Goal: Find specific page/section: Find specific page/section

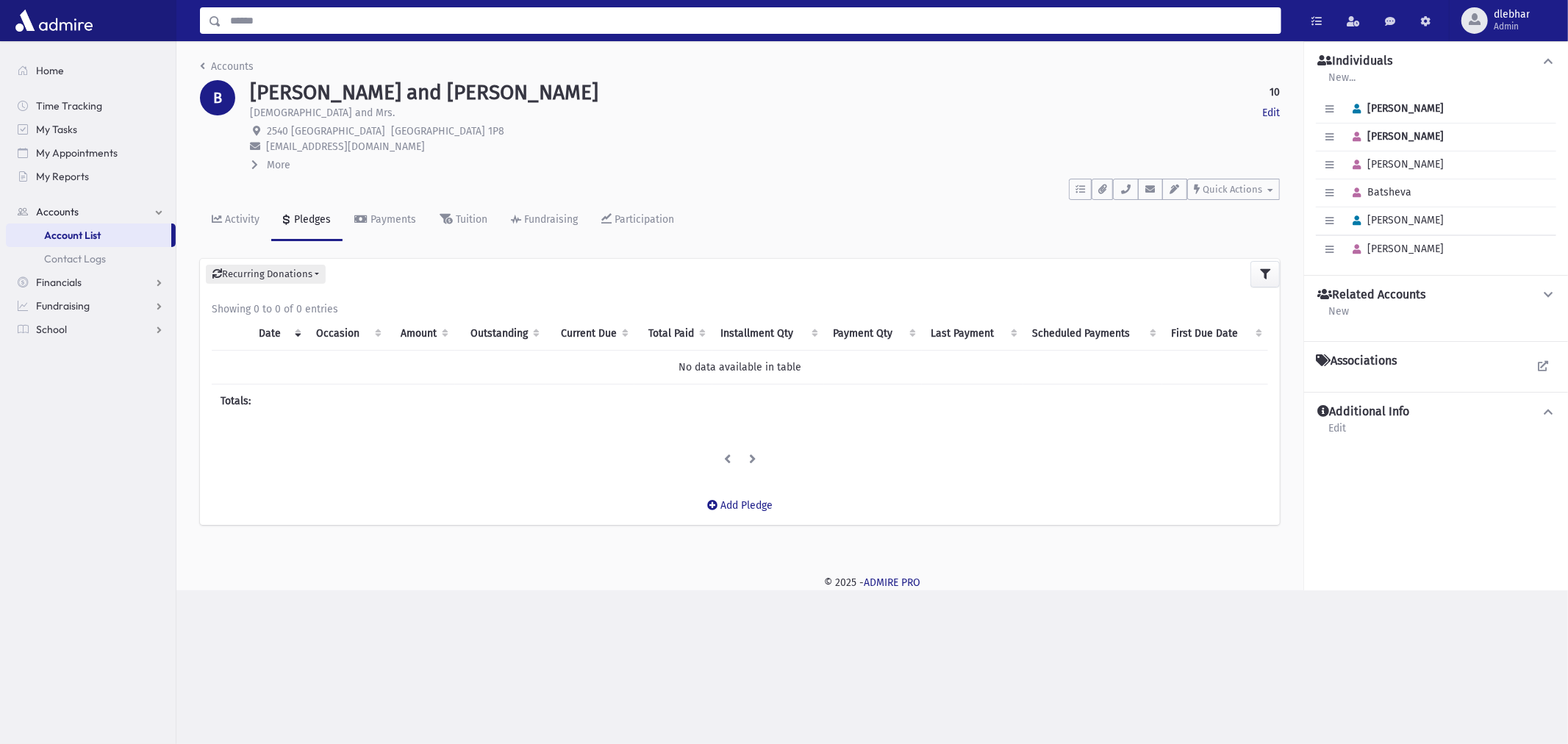
click at [318, 24] on input "Search" at bounding box center [750, 20] width 1060 height 26
type input "********"
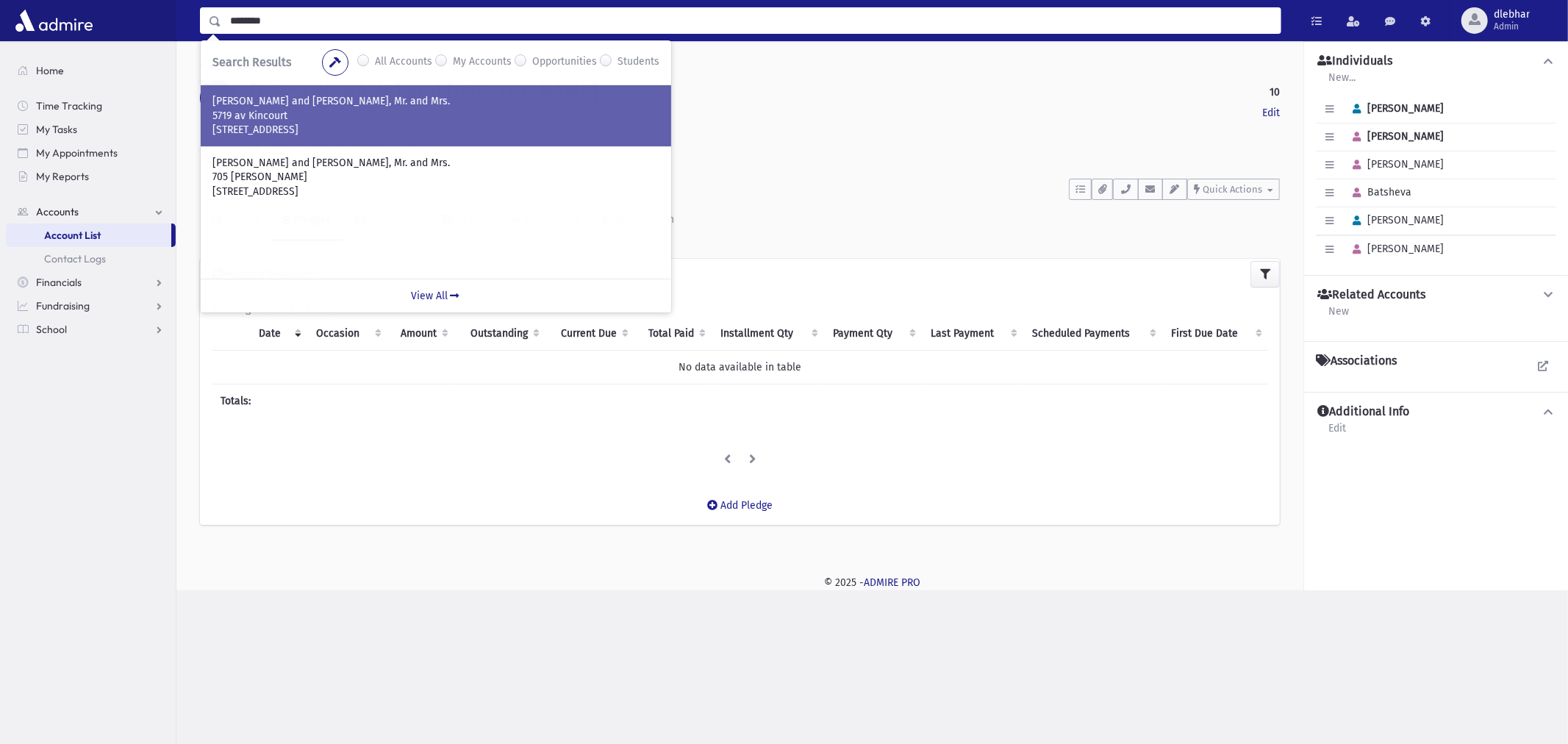
click at [283, 123] on p "Cote St-Luc, QC H4W 1Y7" at bounding box center [436, 130] width 447 height 15
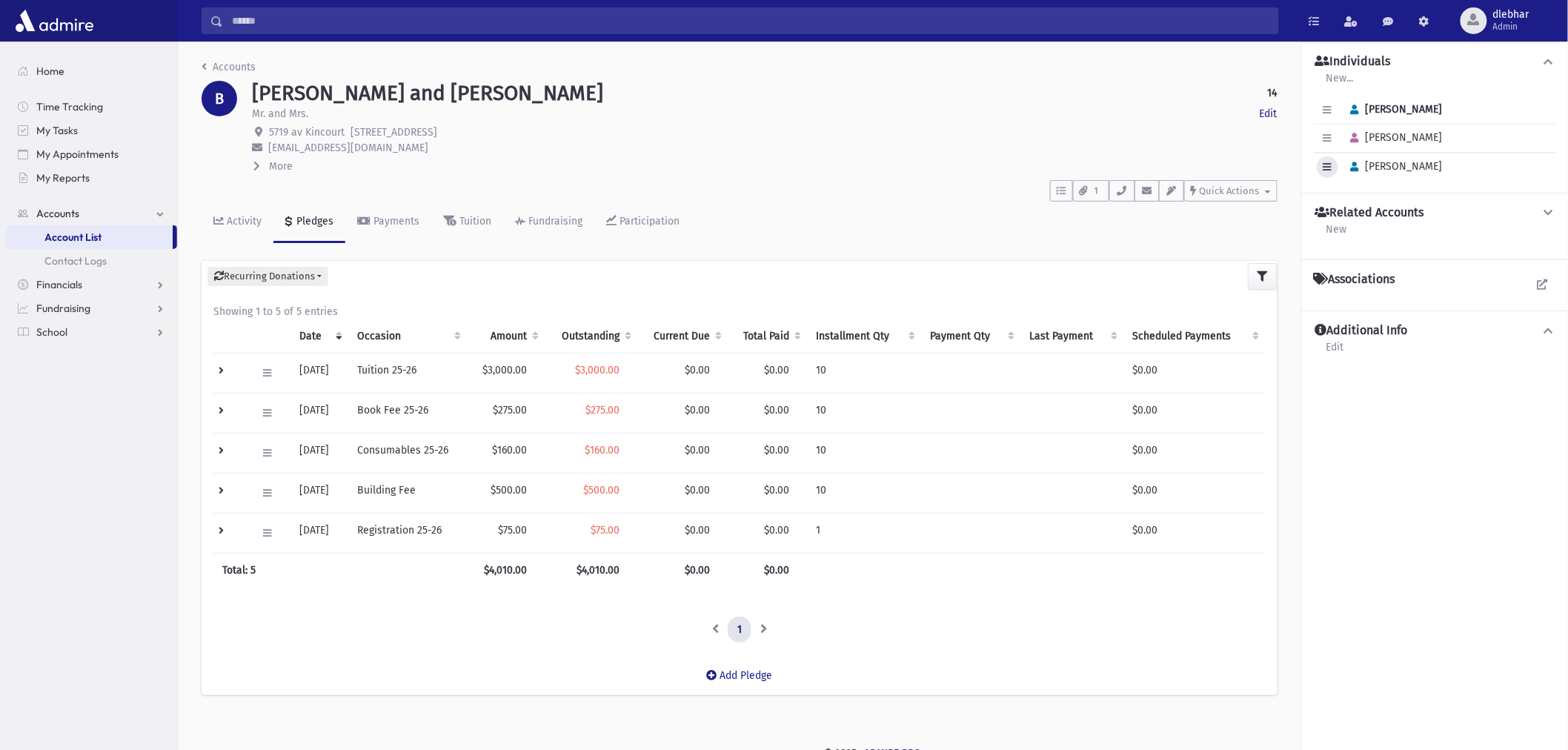
click at [1326, 168] on icon "button" at bounding box center [1328, 167] width 8 height 10
click at [1356, 168] on icon "button" at bounding box center [1355, 167] width 8 height 10
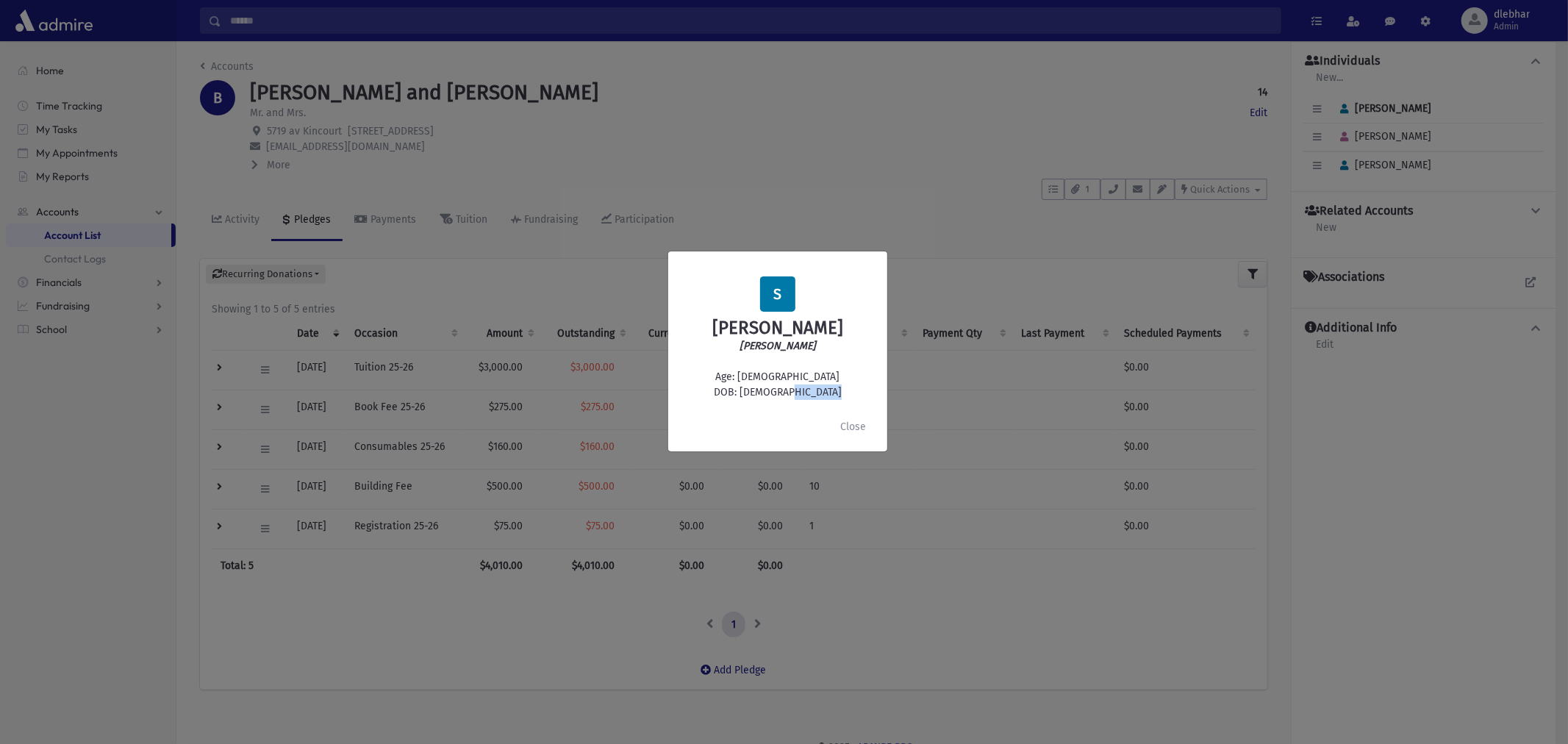
drag, startPoint x: 819, startPoint y: 402, endPoint x: 768, endPoint y: 408, distance: 51.4
click at [768, 401] on div "S Shelomo Nathan Benguira Shelomo Nathan Age: 5 DOB: 7/08/2020" at bounding box center [777, 339] width 196 height 124
copy div "7/08/2020"
click at [823, 339] on h2 "Shelomo Nathan Benguira" at bounding box center [777, 328] width 196 height 21
drag, startPoint x: 844, startPoint y: 320, endPoint x: 715, endPoint y: 320, distance: 129.0
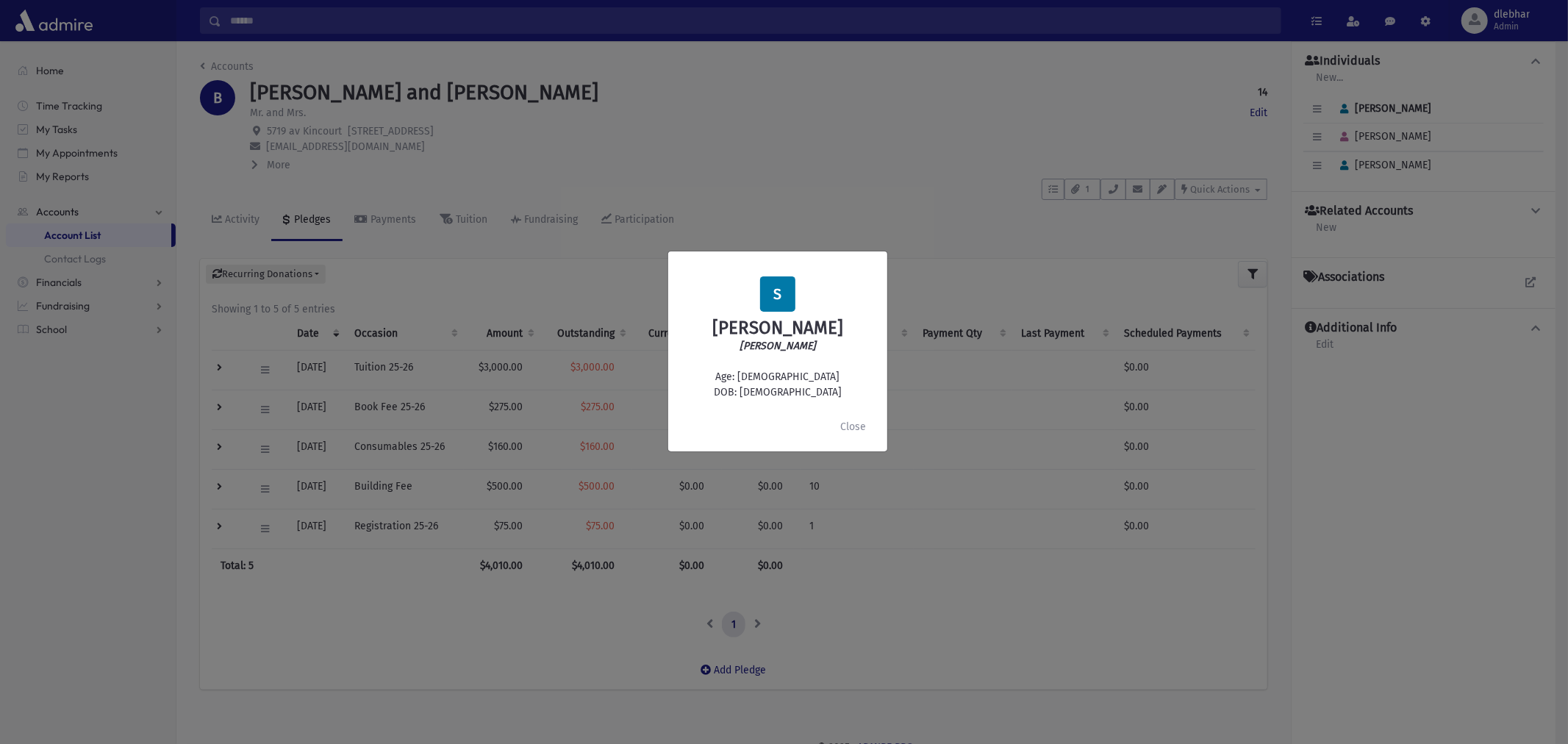
click at [715, 320] on h2 "Shelomo Nathan Benguira" at bounding box center [777, 328] width 196 height 21
copy h2 "Shelomo Nathan"
click at [849, 436] on button "Close" at bounding box center [853, 426] width 45 height 26
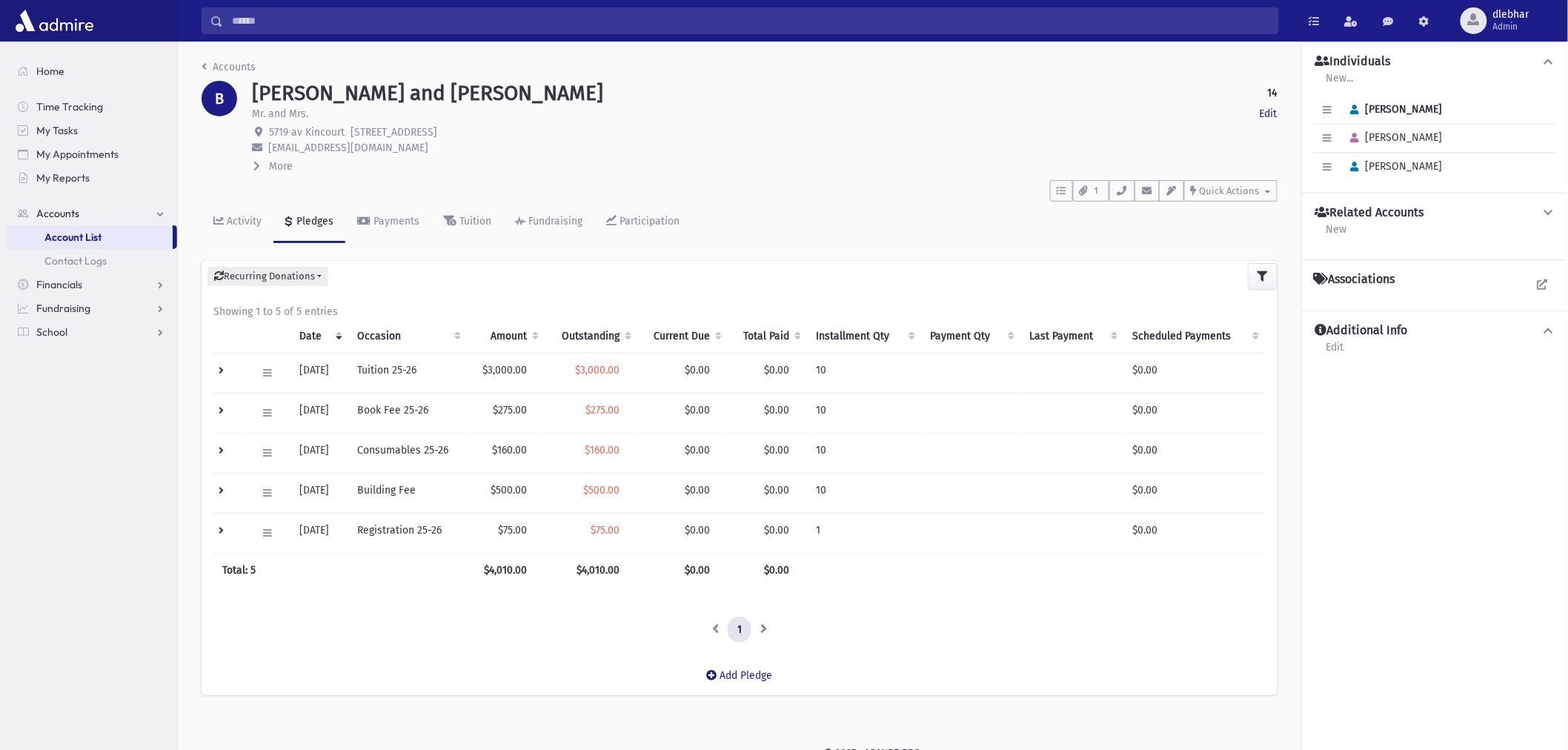
click at [561, 22] on input "Search" at bounding box center [750, 21] width 1055 height 26
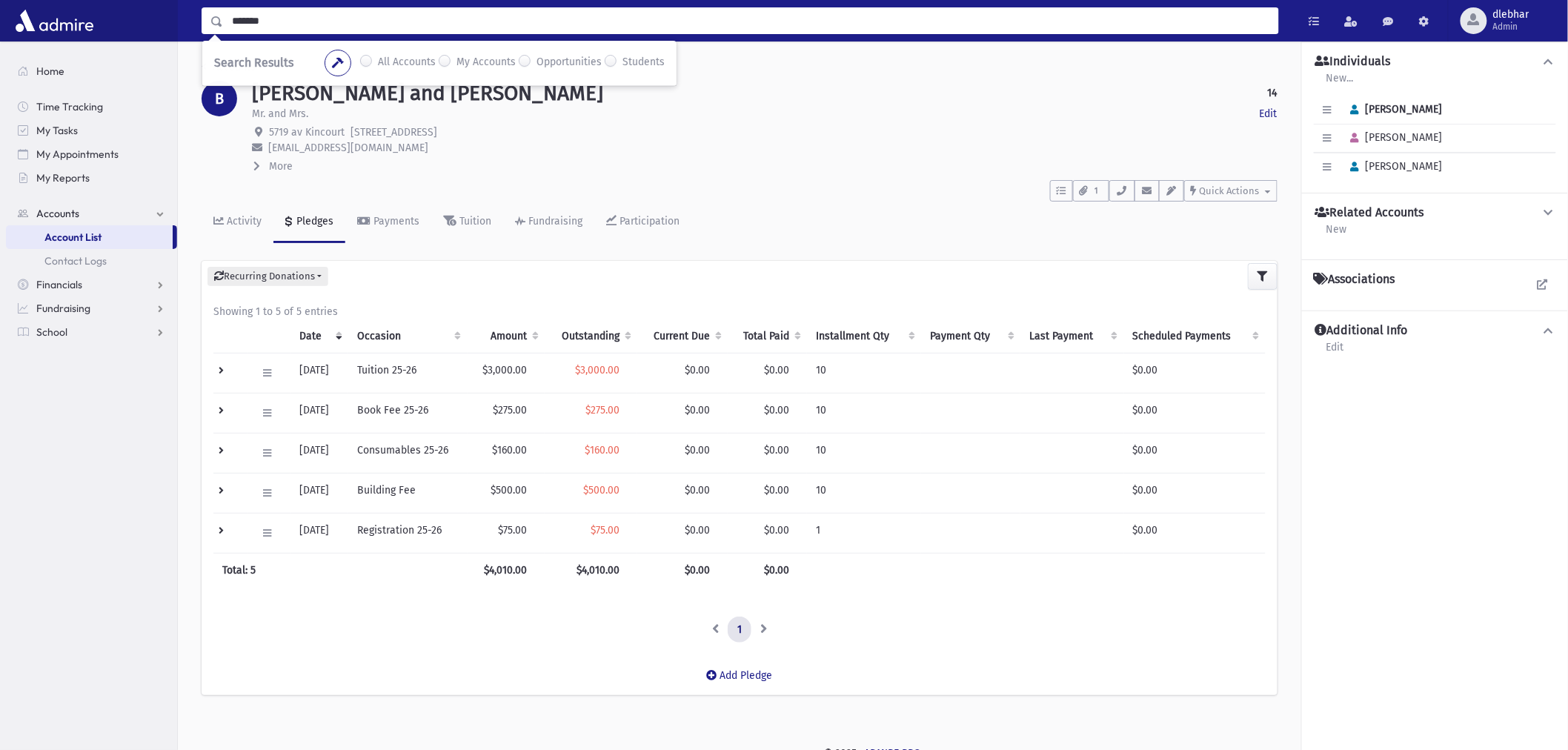
type input "*******"
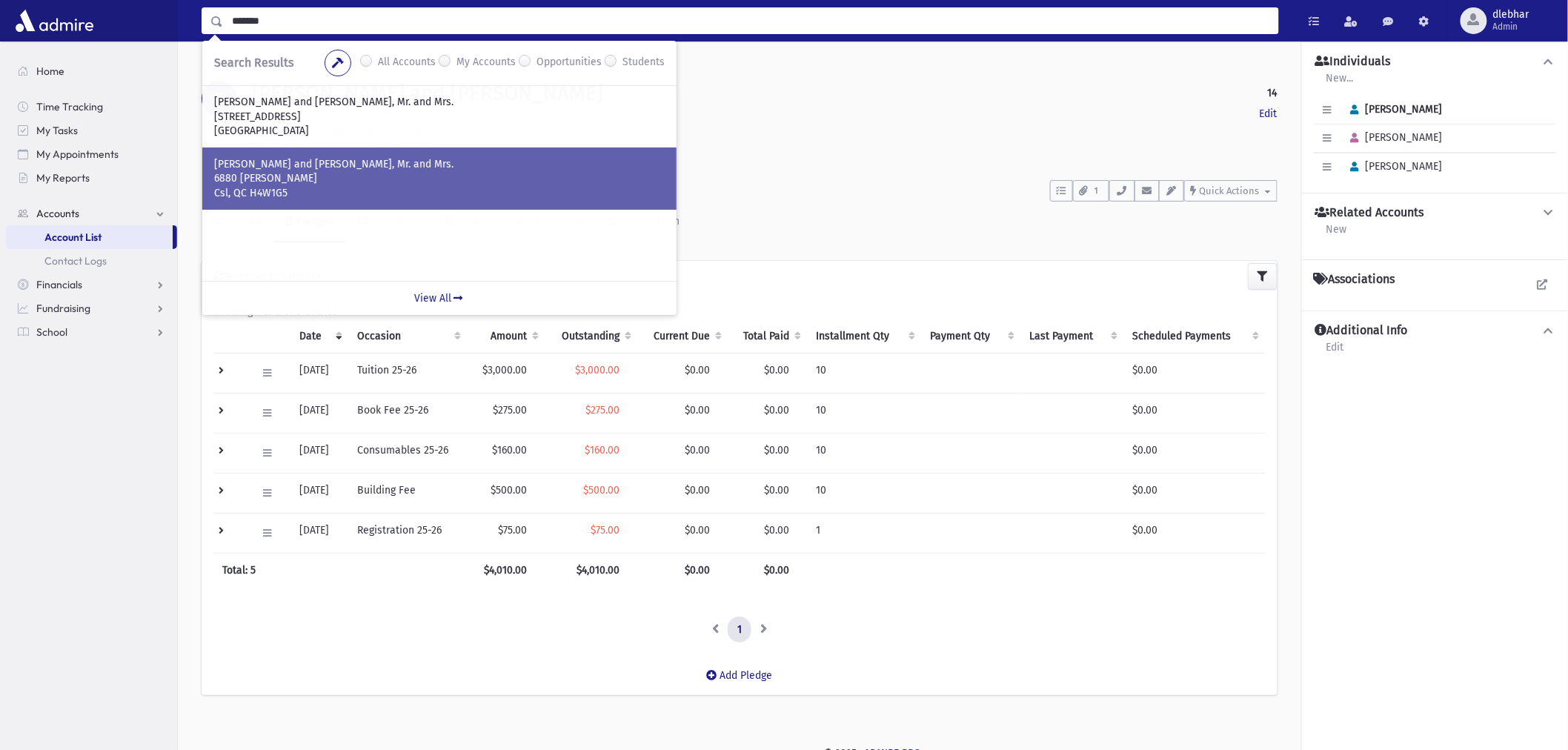
click at [327, 167] on p "CASTIEL, Yonathan and Ilana, Mr. and Mrs." at bounding box center [440, 164] width 450 height 15
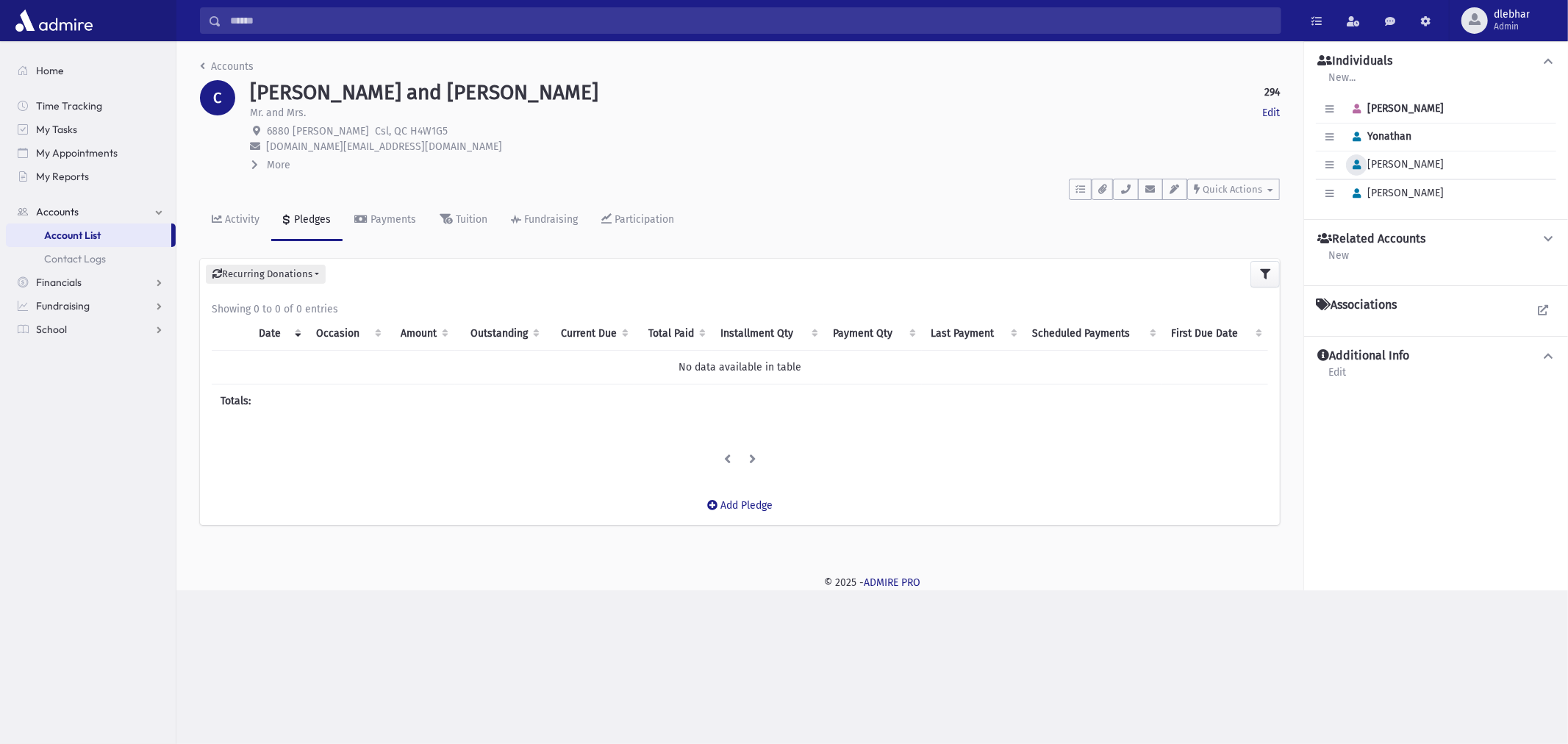
click at [1348, 162] on button "button" at bounding box center [1357, 165] width 21 height 21
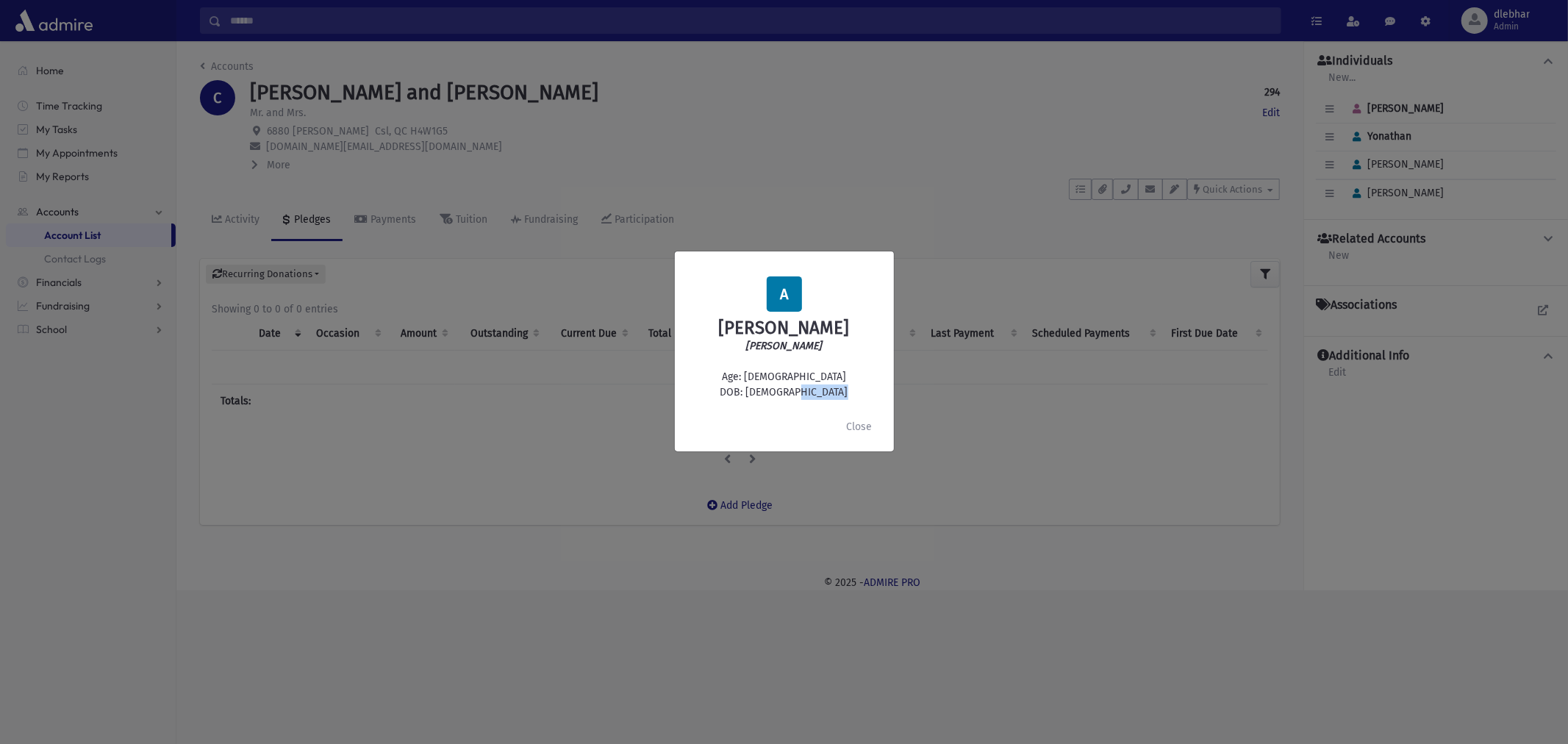
drag, startPoint x: 809, startPoint y: 392, endPoint x: 774, endPoint y: 395, distance: 35.1
click at [774, 395] on div "A Avraham Castiel Avraham Haim Age: 5 DOB: 6/10/2020" at bounding box center [784, 339] width 196 height 124
click at [858, 423] on button "Close" at bounding box center [859, 426] width 45 height 26
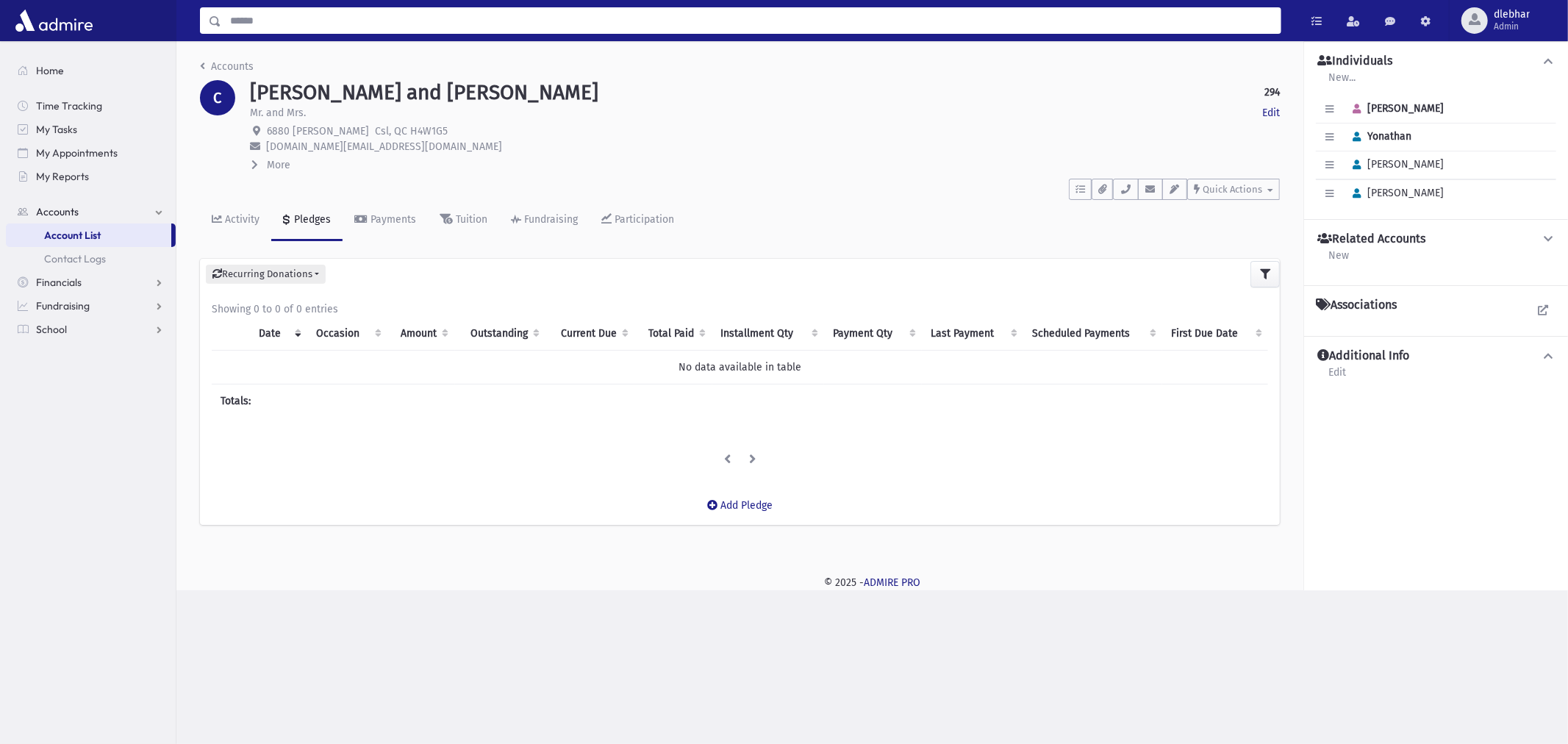
click at [399, 20] on input "Search" at bounding box center [750, 20] width 1060 height 26
type input "*******"
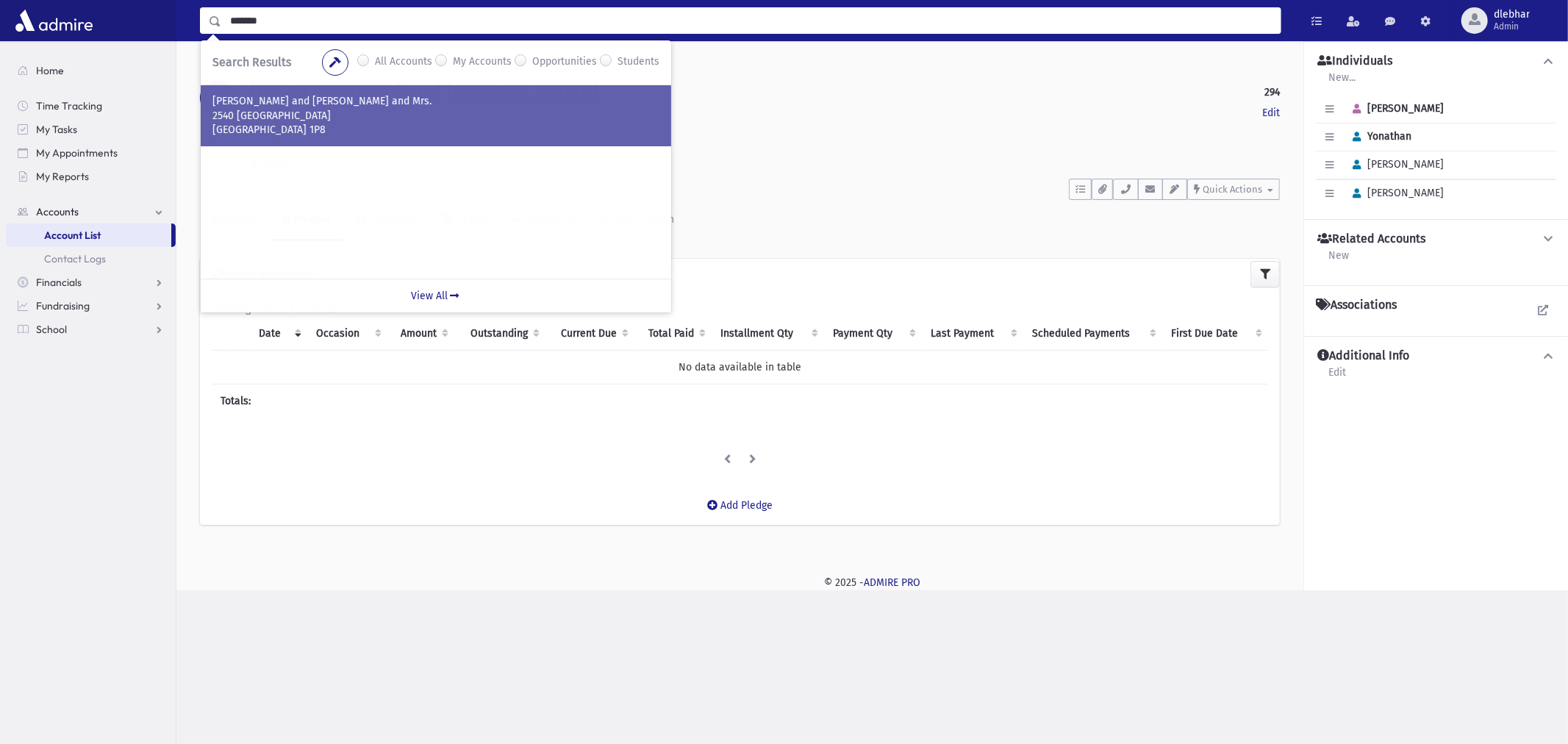
click at [349, 104] on p "BENABOU, Moshe and Ilana, Rabbi and Mrs." at bounding box center [436, 101] width 447 height 15
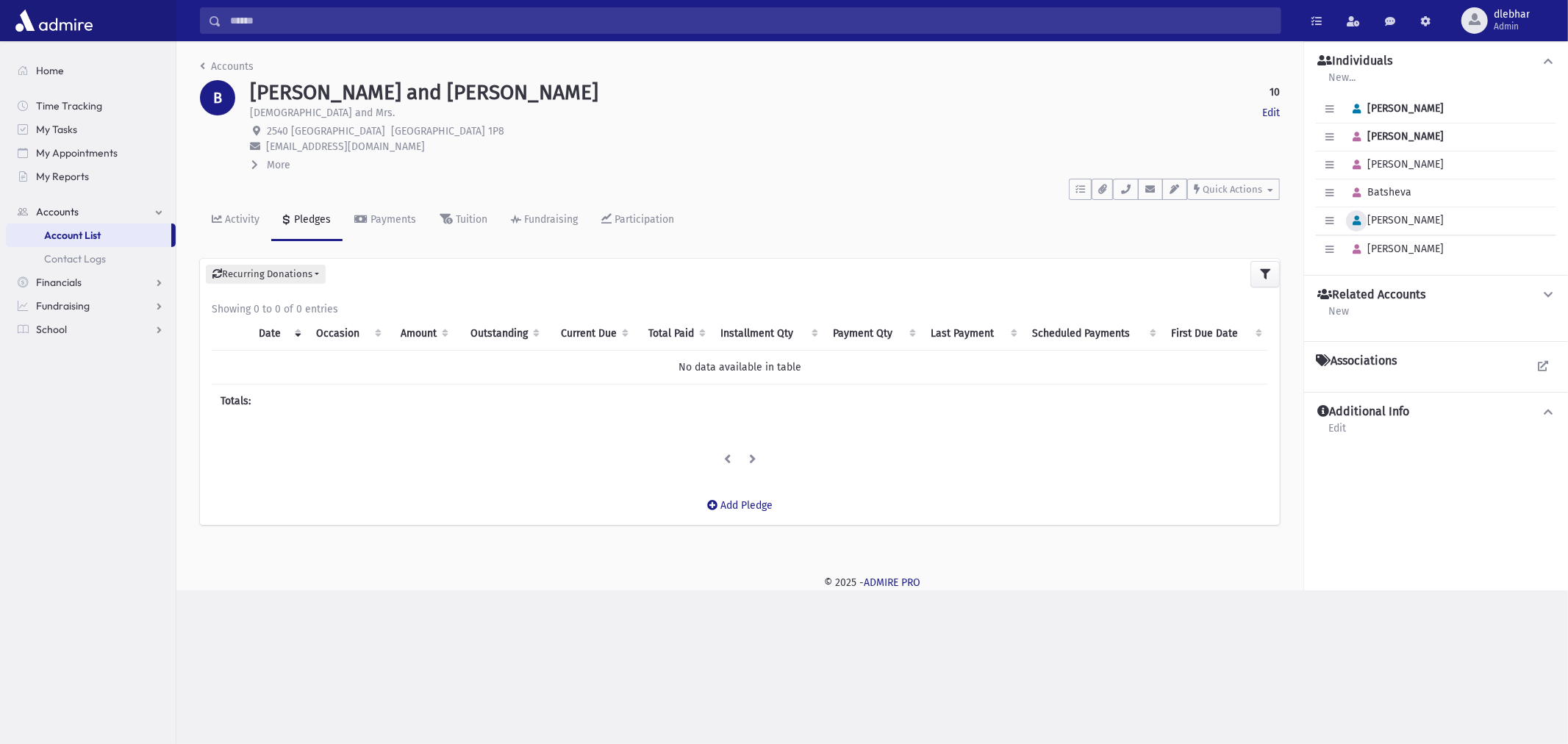
click at [1354, 221] on icon "button" at bounding box center [1357, 221] width 8 height 10
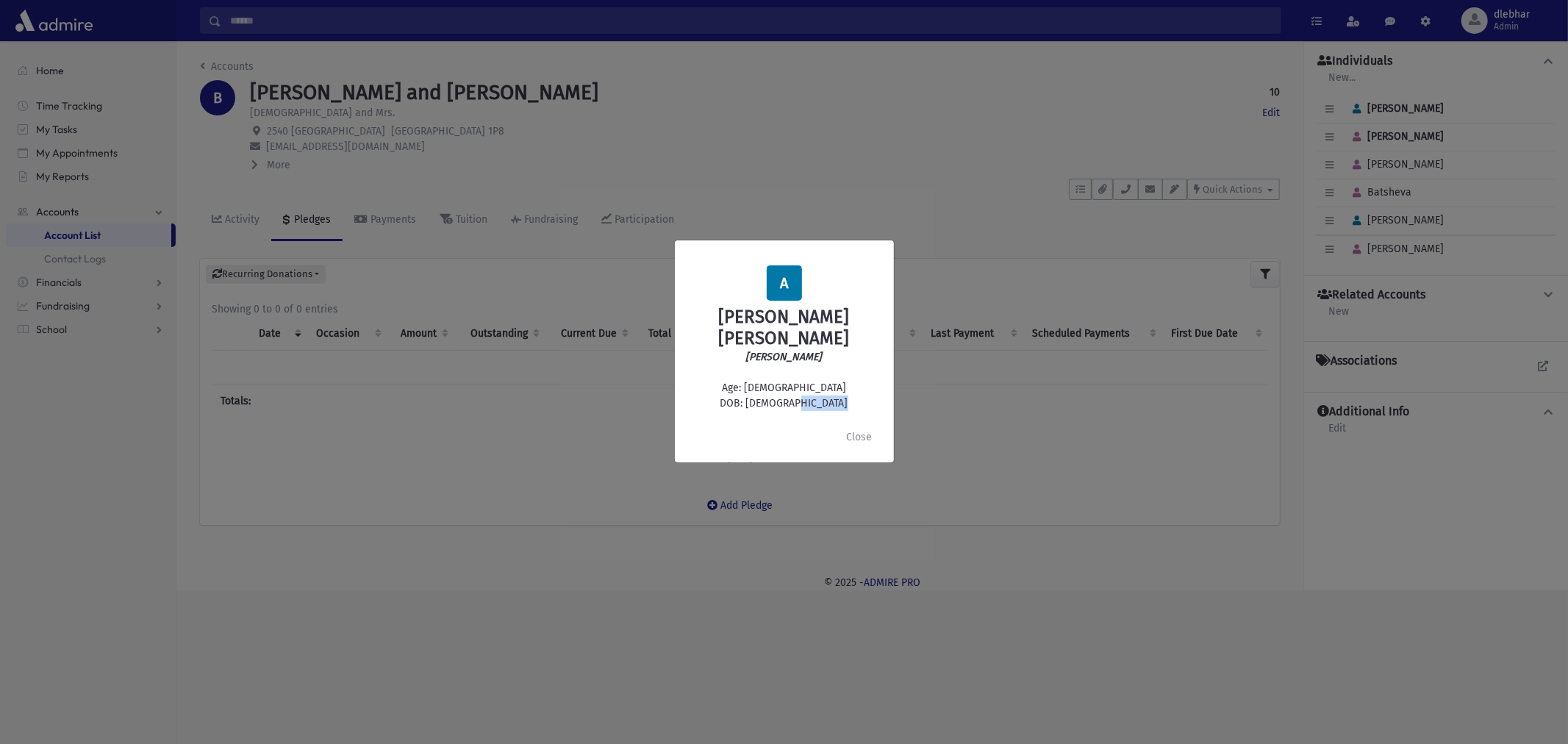
drag, startPoint x: 825, startPoint y: 395, endPoint x: 773, endPoint y: 387, distance: 52.6
click at [773, 387] on div "A Akiva Zev Benabou עקיבא בן עבו Age: 5 DOB: 5/08/2020" at bounding box center [784, 338] width 196 height 146
copy div "5/08/2020"
click at [855, 424] on button "Close" at bounding box center [859, 437] width 45 height 26
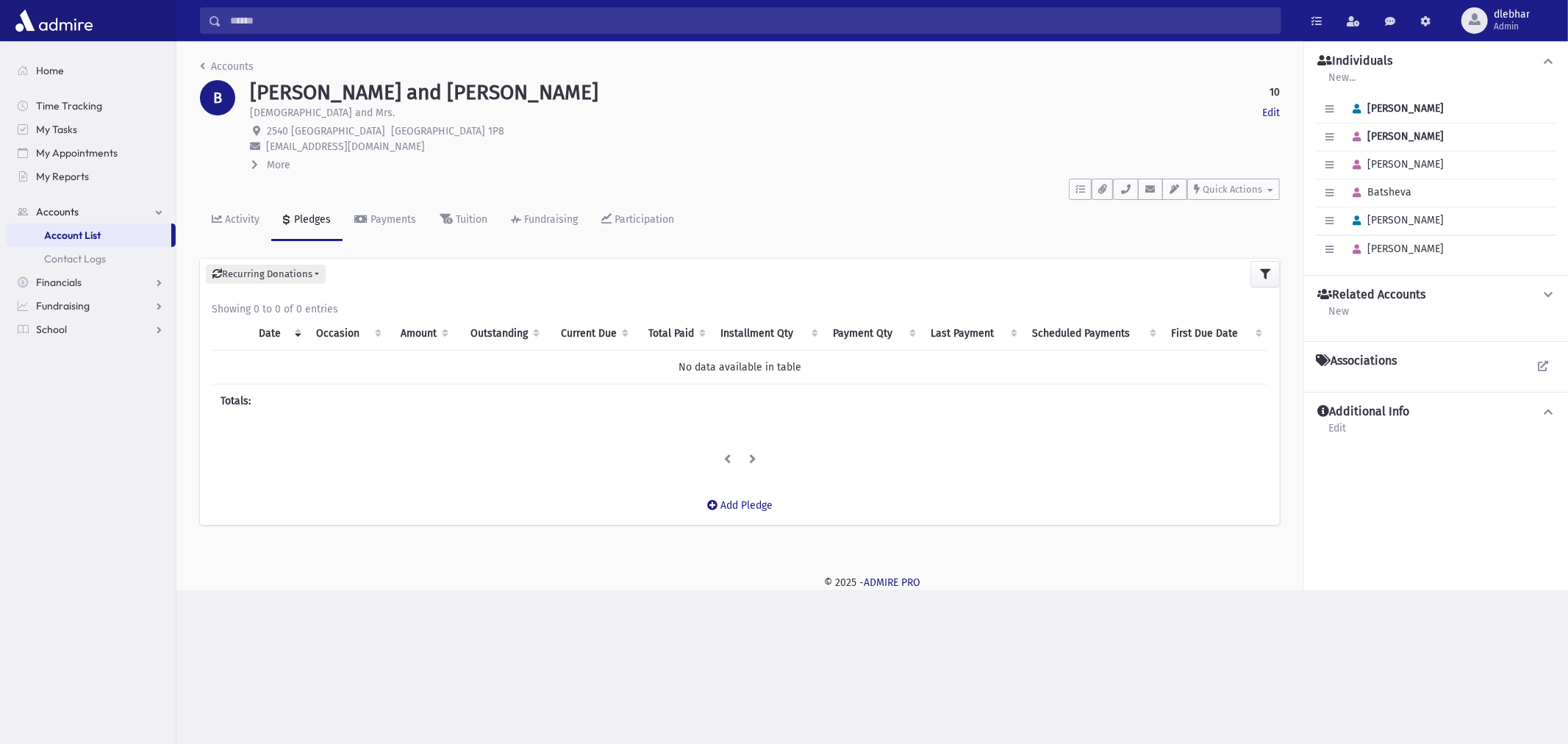
click at [532, 17] on input "Search" at bounding box center [750, 20] width 1060 height 26
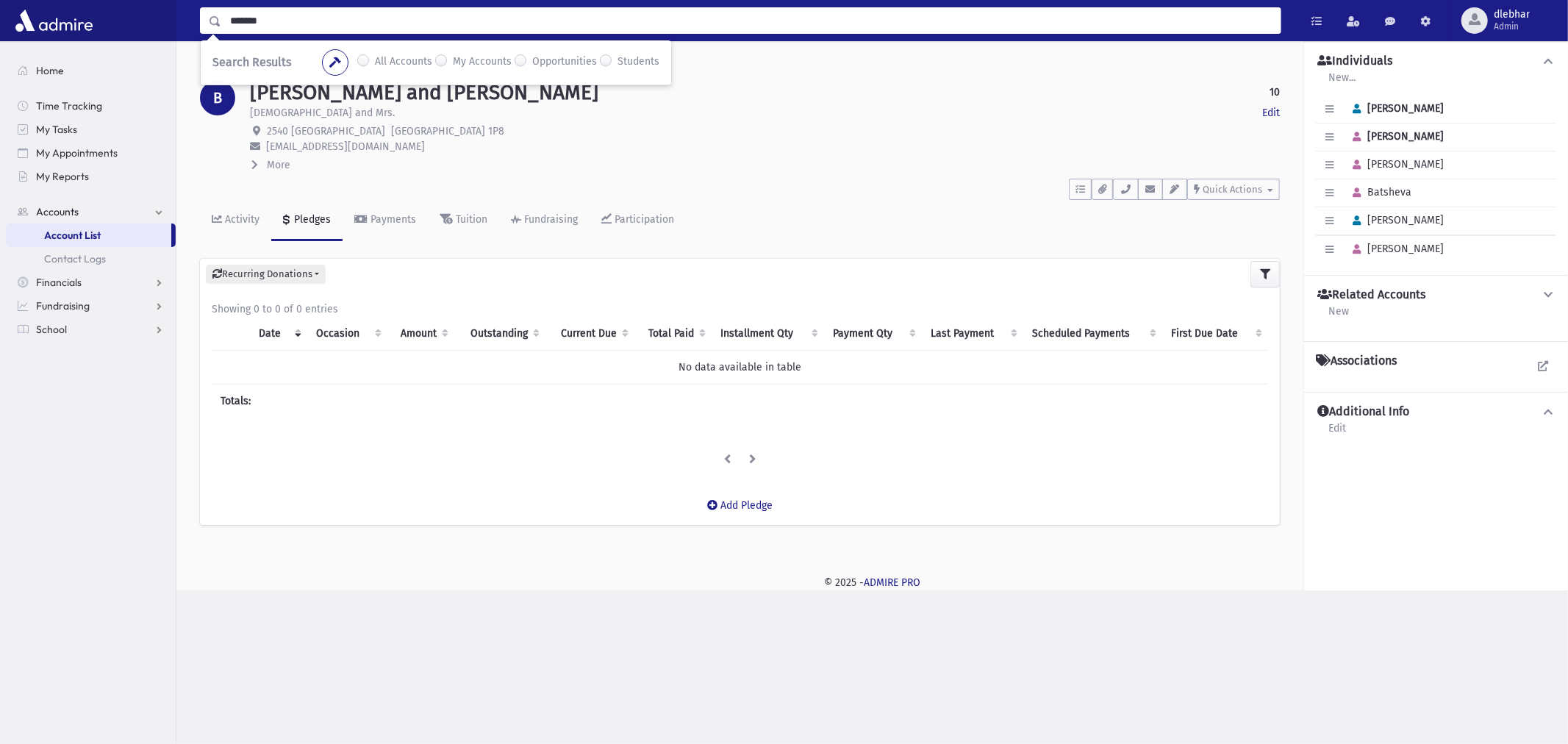
type input "*******"
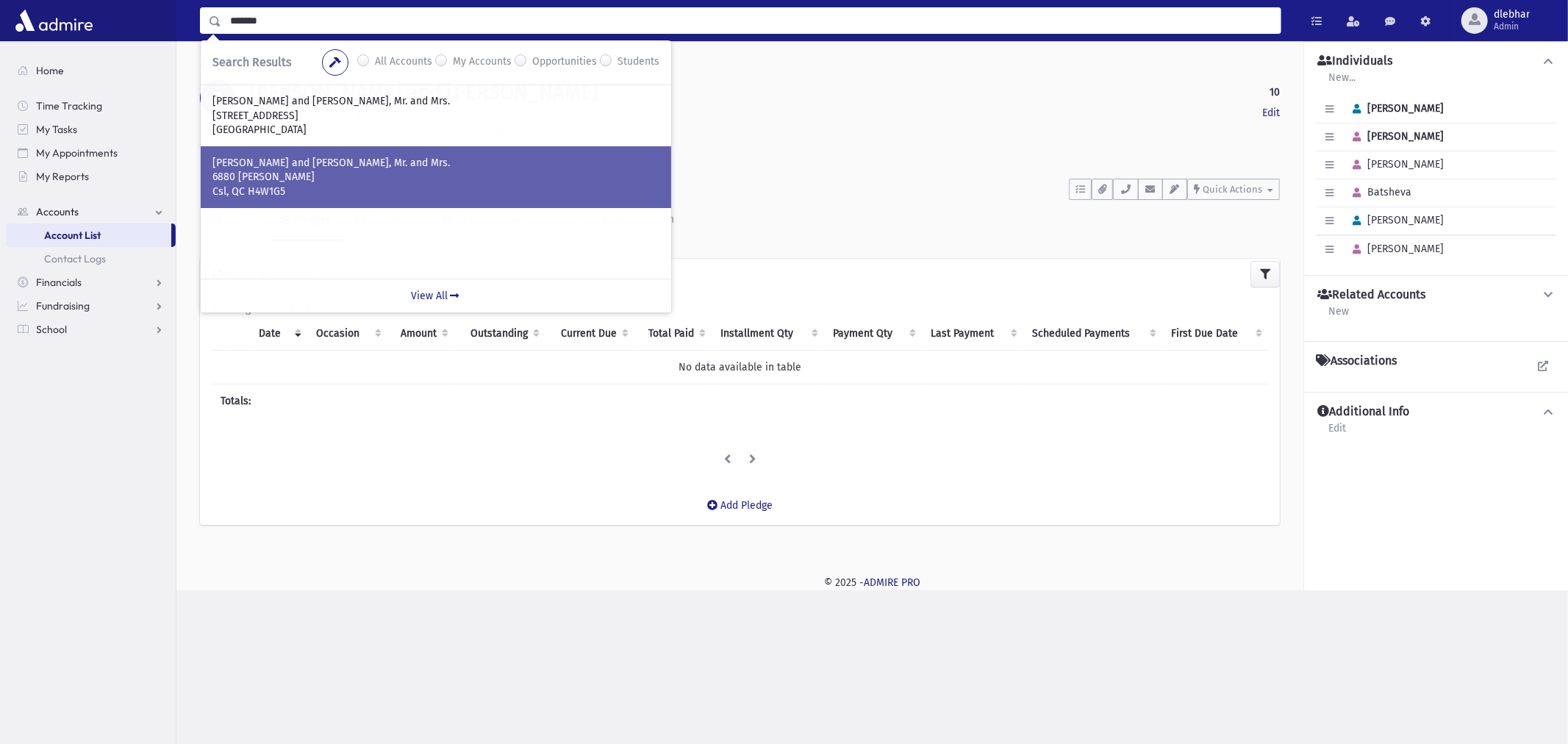
click at [349, 159] on p "CASTIEL, Yonathan and Ilana, Mr. and Mrs." at bounding box center [436, 163] width 447 height 15
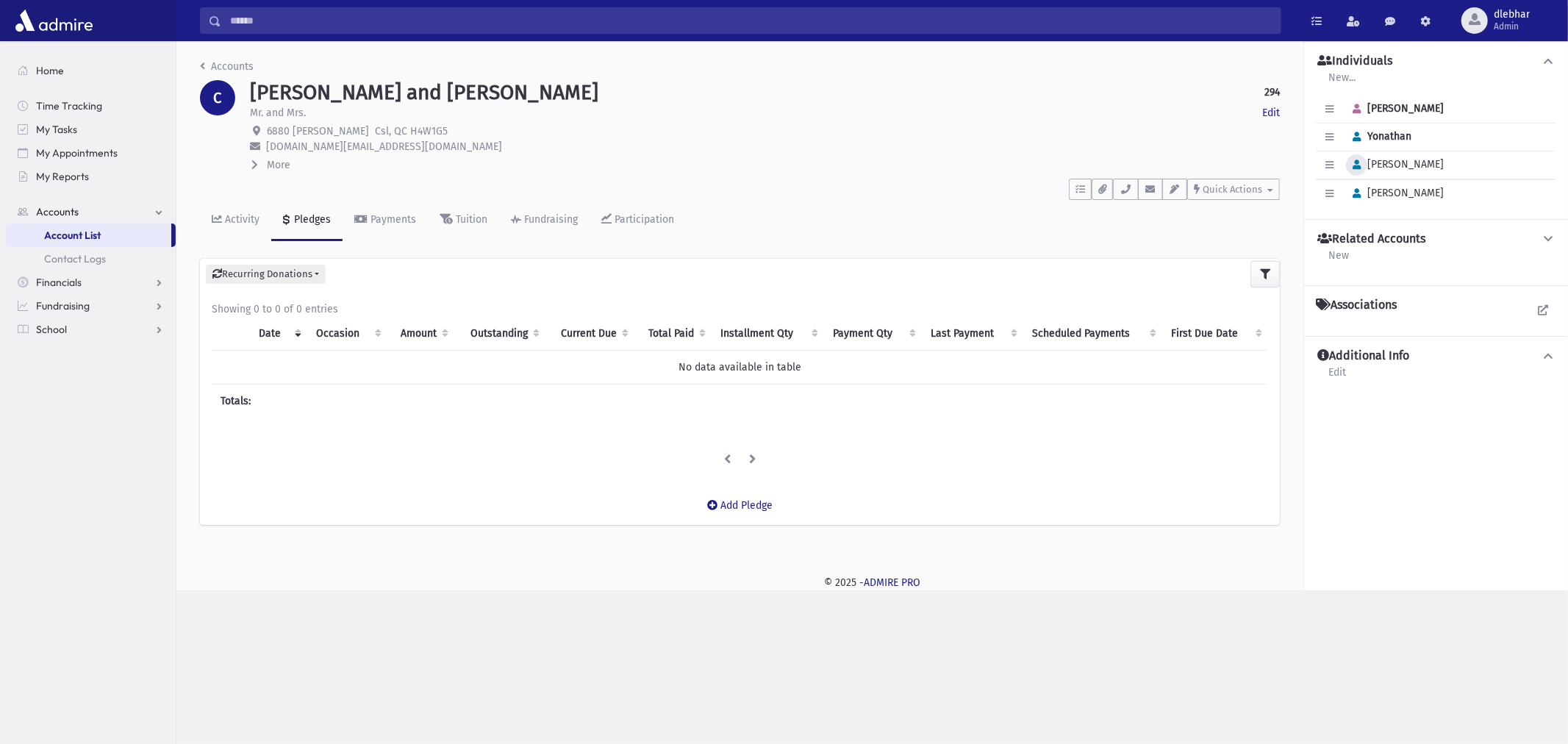
click at [1364, 162] on button "button" at bounding box center [1357, 165] width 21 height 21
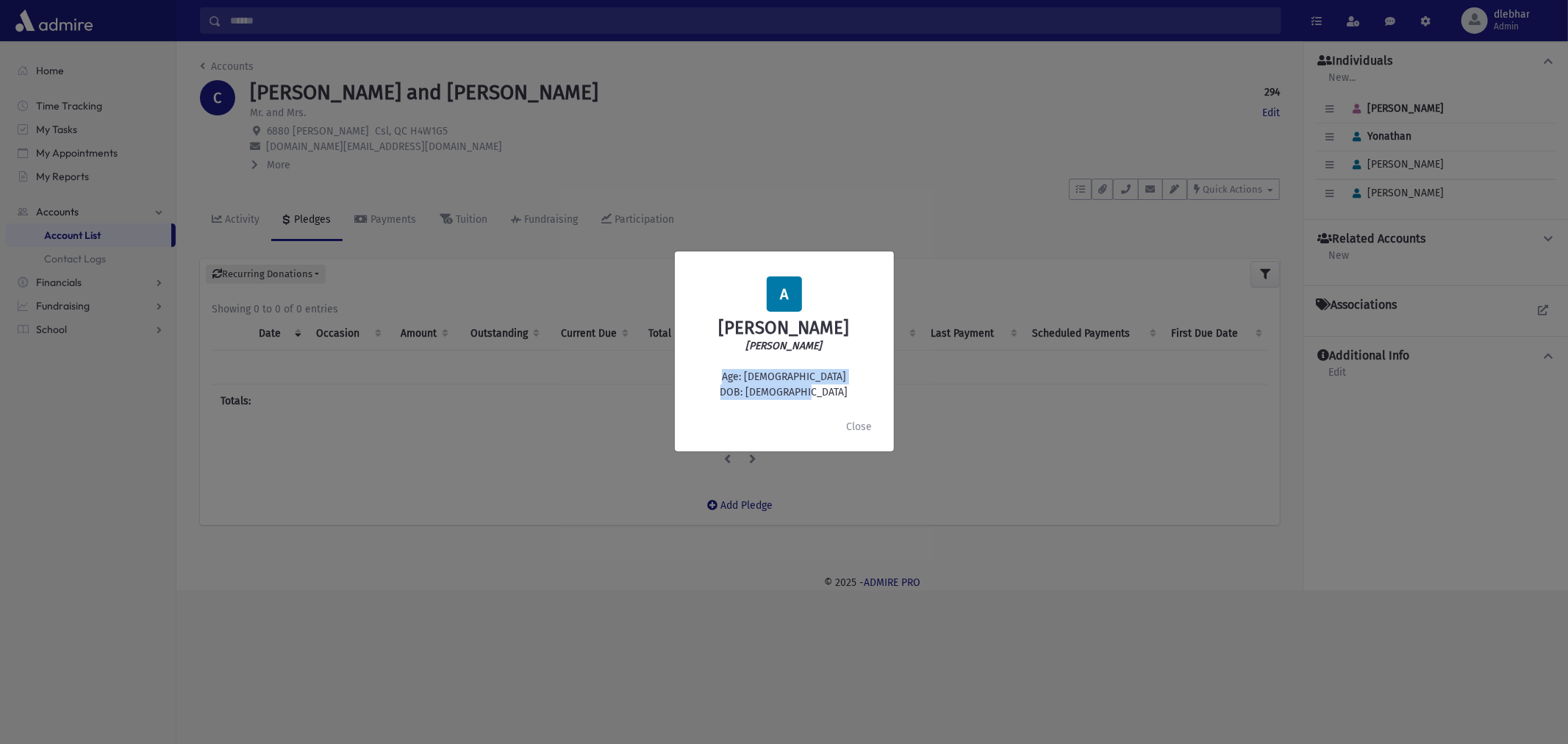
drag, startPoint x: 835, startPoint y: 385, endPoint x: 807, endPoint y: 390, distance: 28.4
click at [795, 391] on div "A [PERSON_NAME] [PERSON_NAME] Age: [DEMOGRAPHIC_DATA] DOB: [DEMOGRAPHIC_DATA]" at bounding box center [784, 339] width 196 height 124
click at [807, 390] on div "A [PERSON_NAME] [PERSON_NAME] Age: [DEMOGRAPHIC_DATA] DOB: [DEMOGRAPHIC_DATA]" at bounding box center [784, 339] width 196 height 124
drag, startPoint x: 818, startPoint y: 390, endPoint x: 776, endPoint y: 393, distance: 42.1
click at [776, 393] on div "A [PERSON_NAME] [PERSON_NAME] Age: [DEMOGRAPHIC_DATA] DOB: [DEMOGRAPHIC_DATA]" at bounding box center [784, 339] width 196 height 124
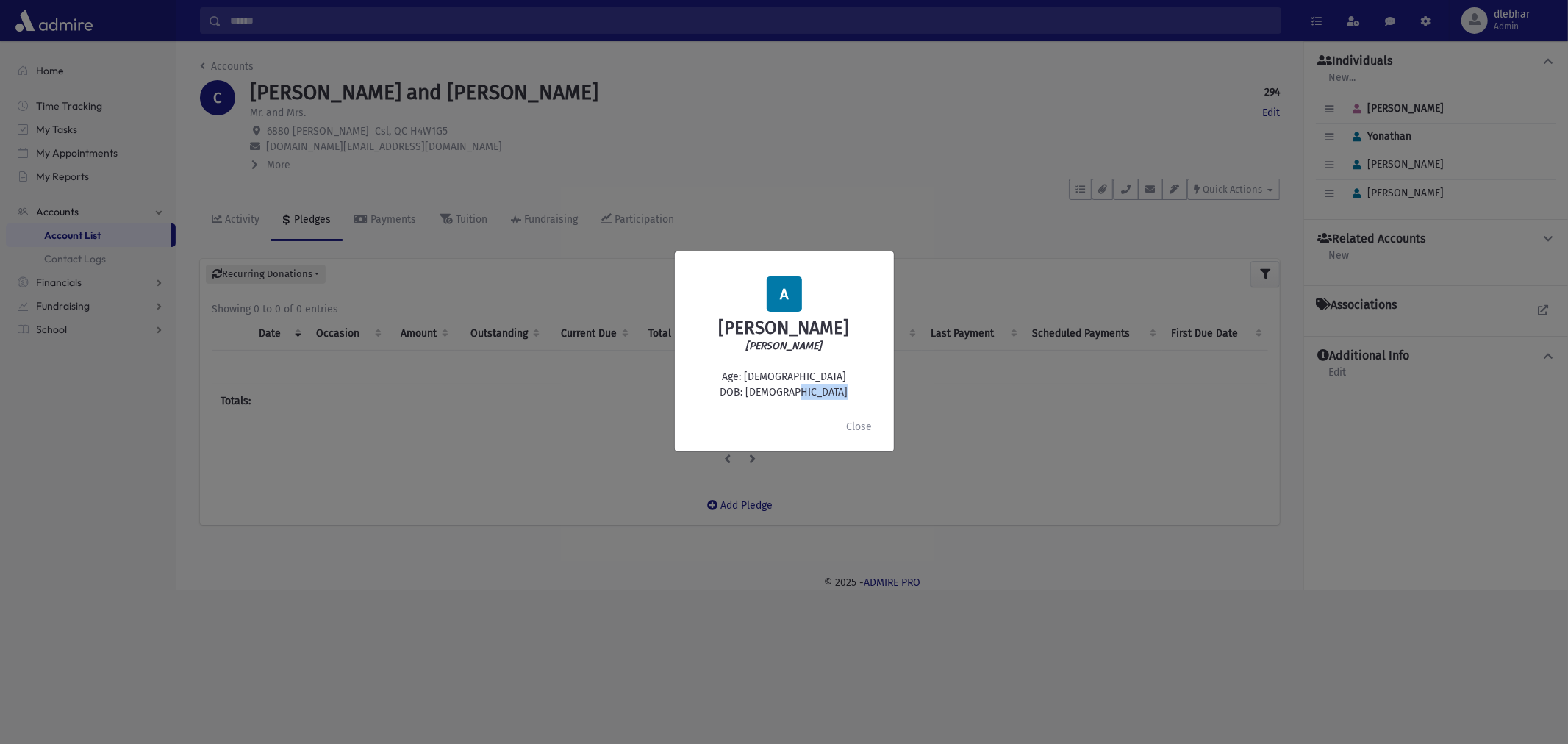
copy div "[DATE]"
click at [856, 425] on button "Close" at bounding box center [859, 426] width 45 height 26
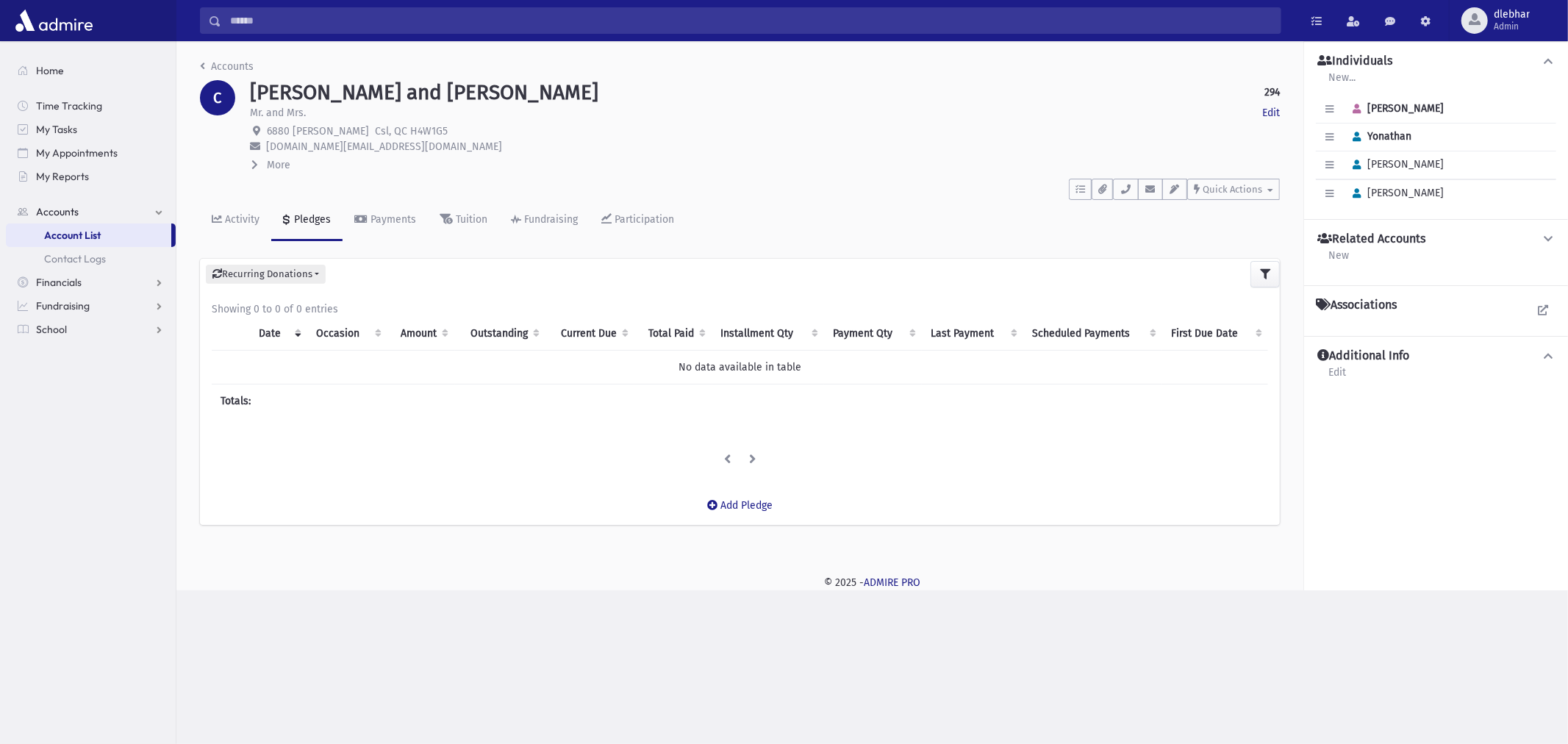
click at [399, 20] on input "Search" at bounding box center [750, 20] width 1060 height 26
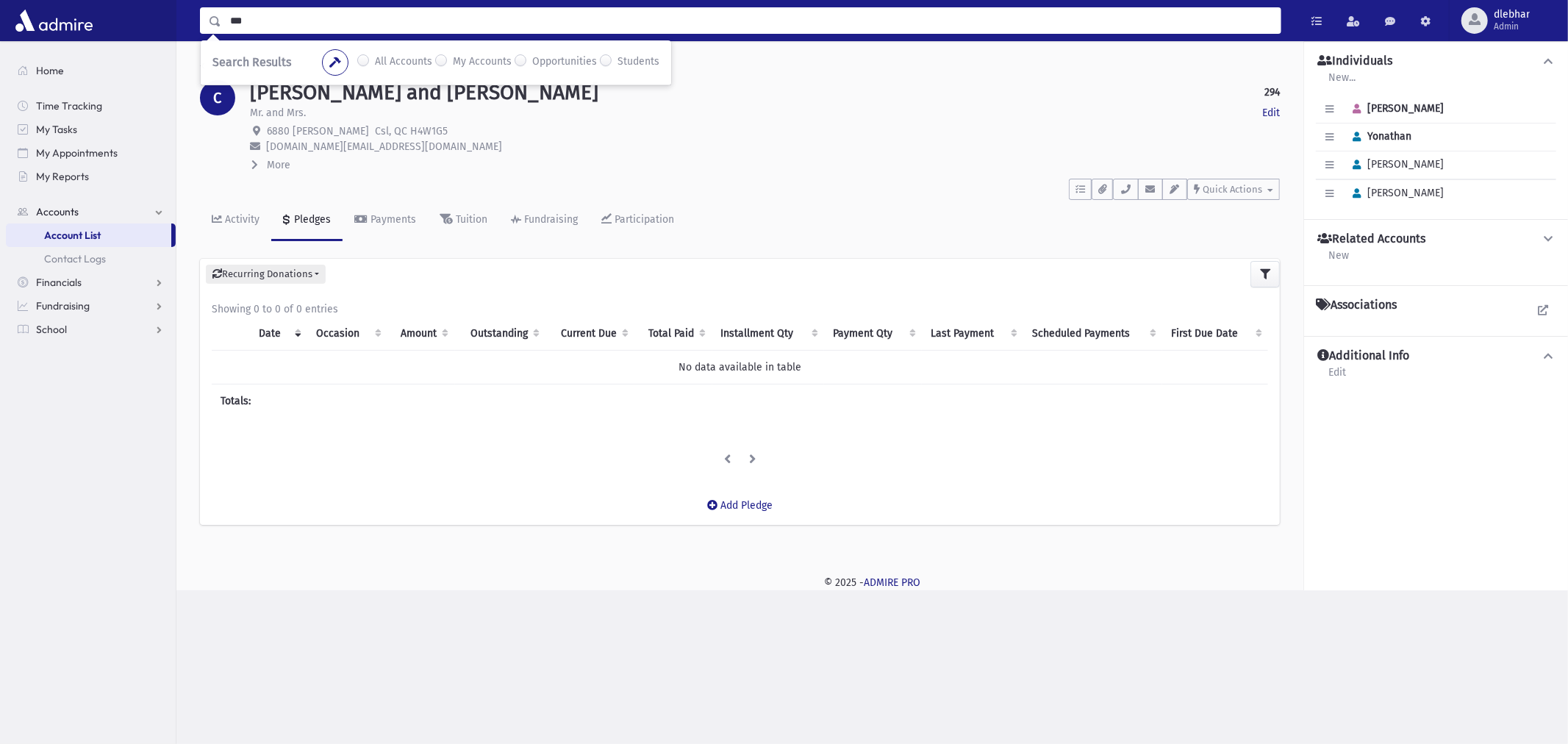
type input "***"
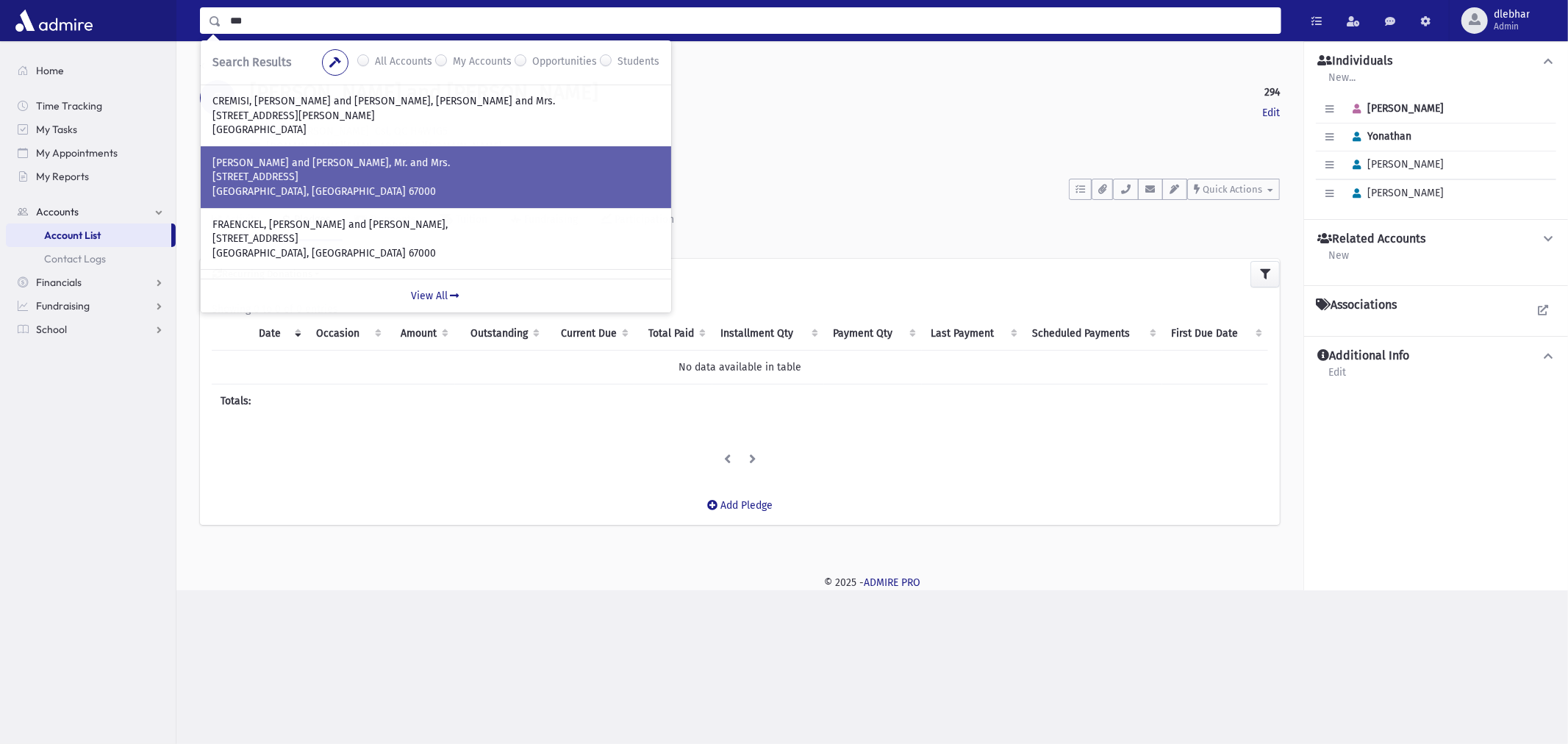
click at [425, 179] on p "[STREET_ADDRESS]" at bounding box center [436, 178] width 447 height 15
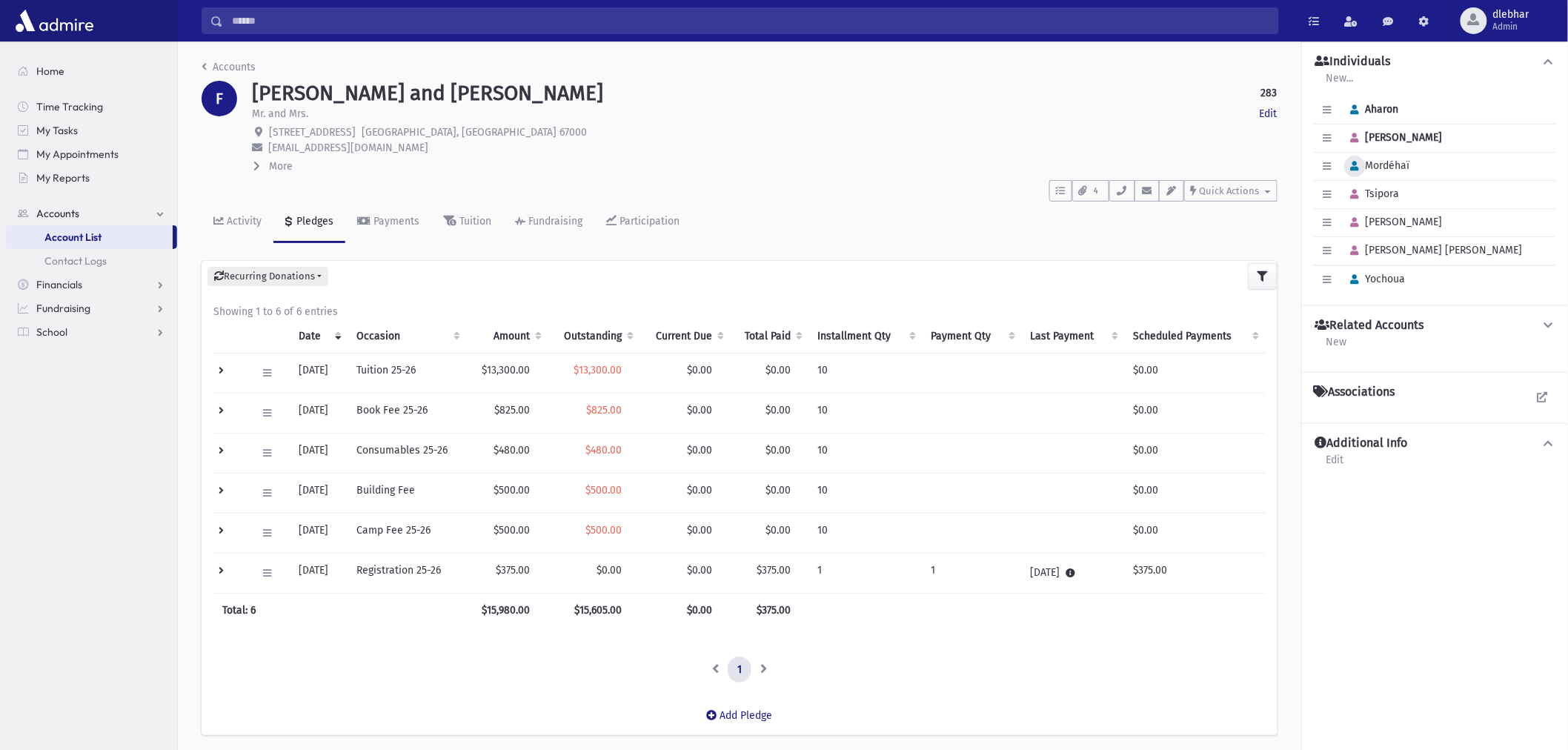
click at [1354, 169] on icon "button" at bounding box center [1355, 167] width 8 height 10
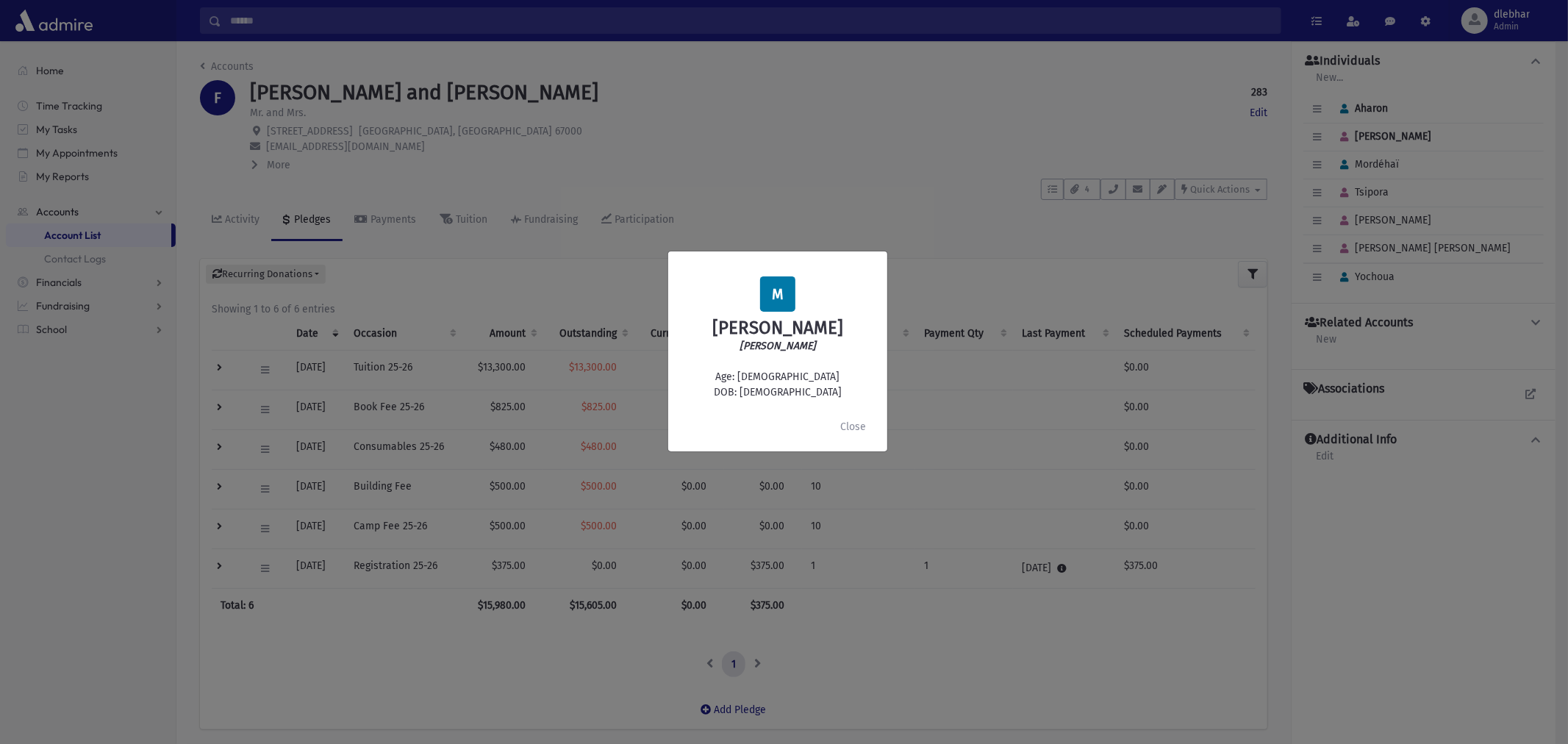
drag, startPoint x: 817, startPoint y: 387, endPoint x: 767, endPoint y: 391, distance: 50.2
click at [767, 391] on div "M Mordéhaï Fraenckel מרדכי Aharon Age: 9 DOB: 12/20/2015" at bounding box center [777, 339] width 196 height 124
copy div "12/20/2015"
click at [871, 424] on button "Close" at bounding box center [853, 426] width 45 height 26
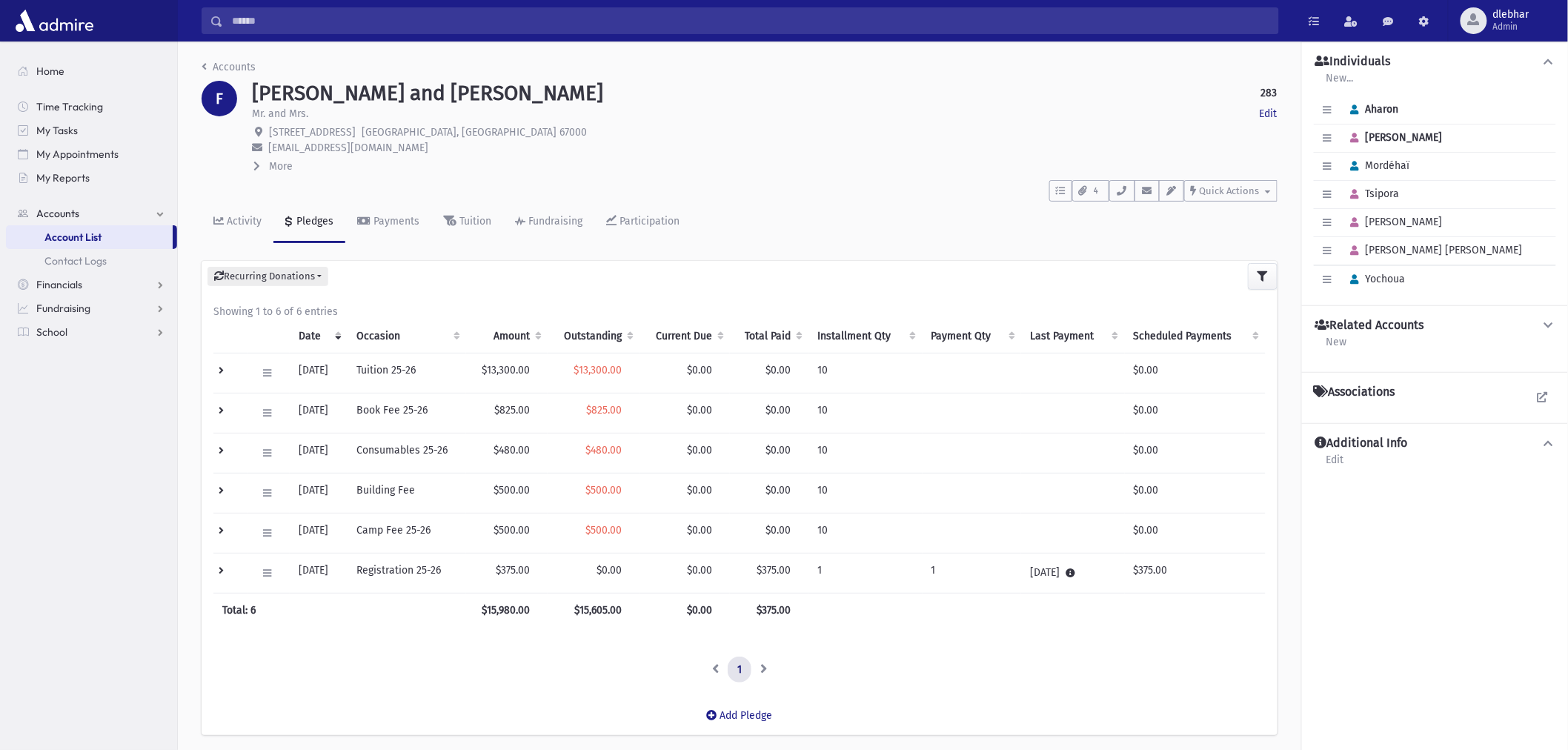
click at [1382, 139] on span "Rivka" at bounding box center [1393, 137] width 98 height 12
click at [1358, 142] on icon "button" at bounding box center [1355, 139] width 8 height 10
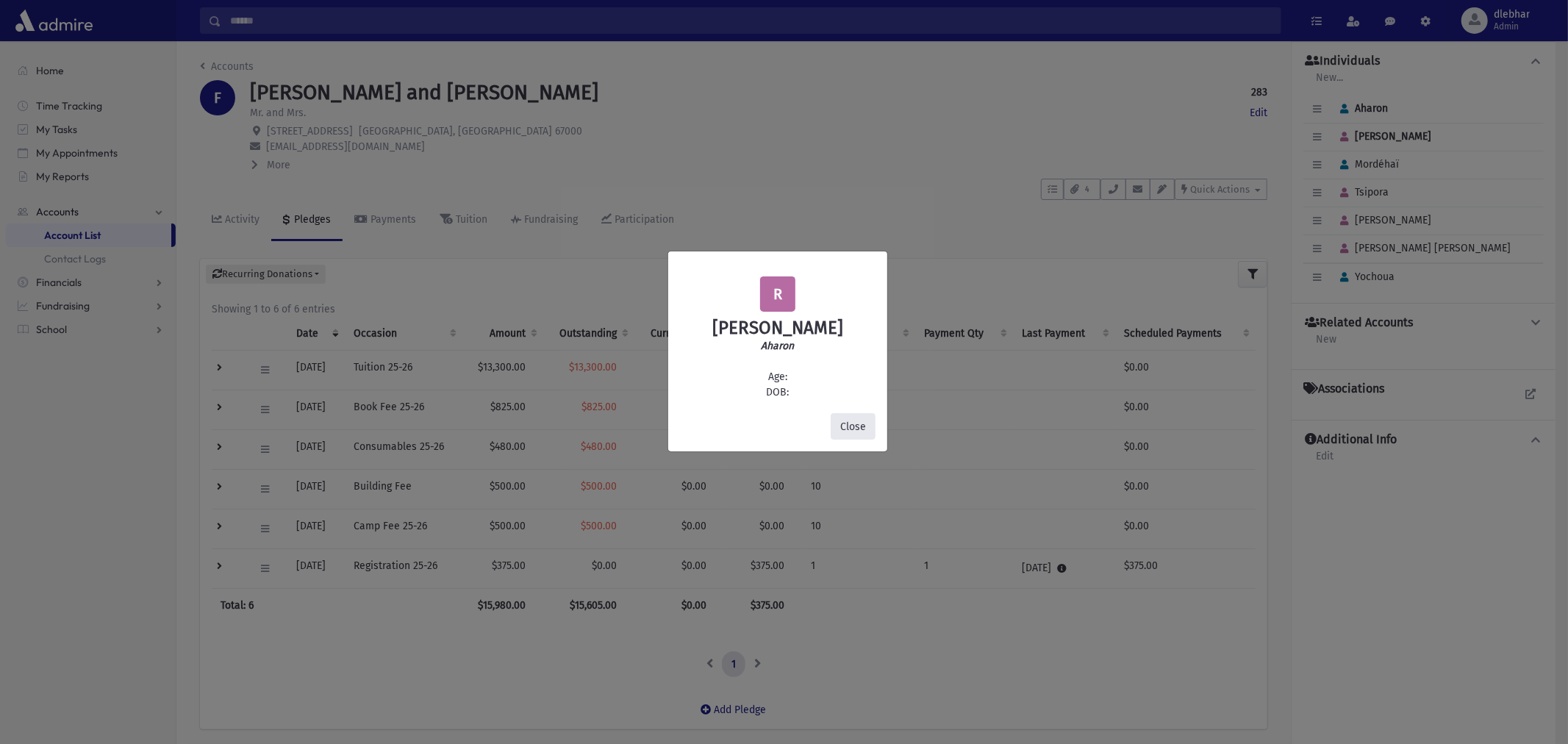
click at [844, 425] on button "Close" at bounding box center [853, 426] width 45 height 26
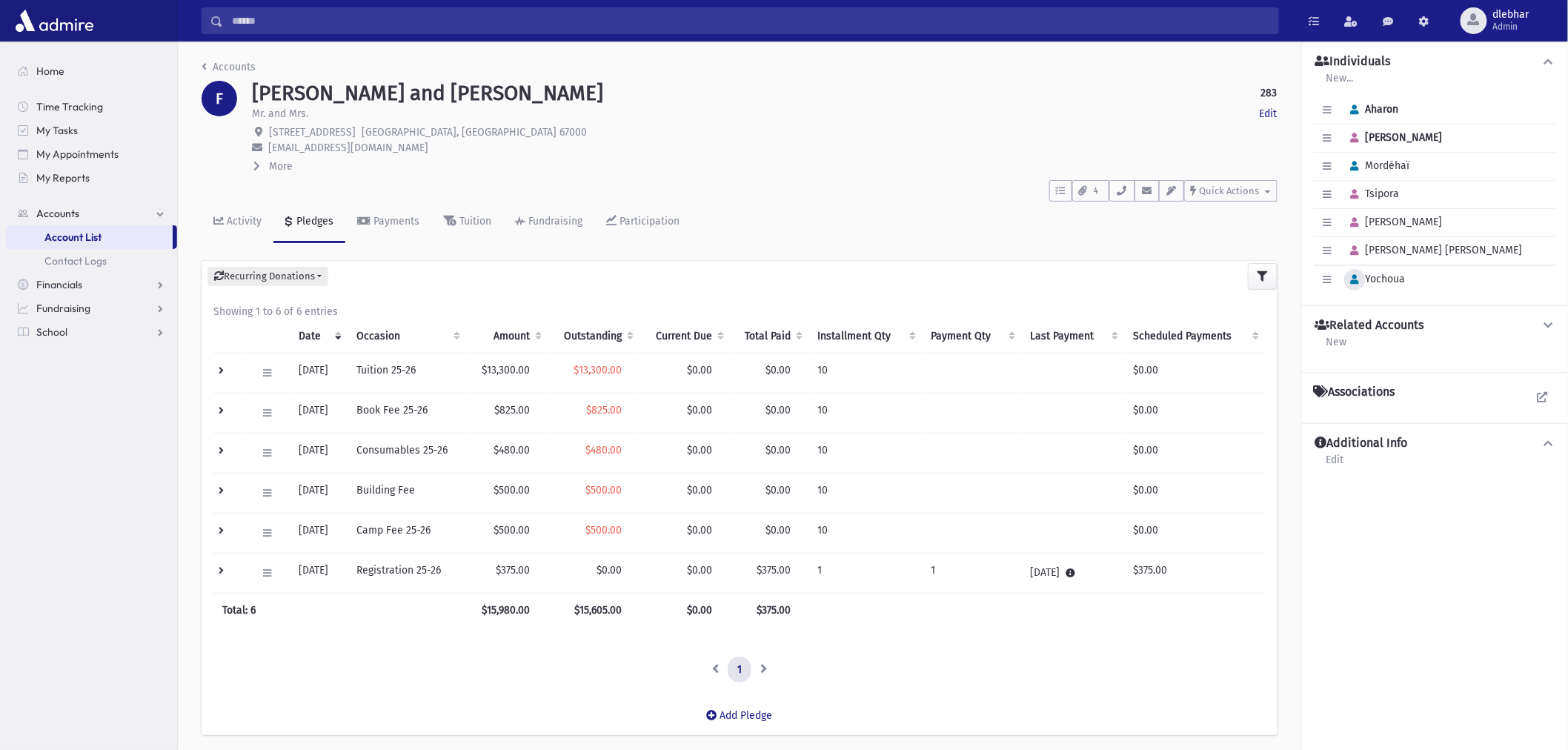
click at [1356, 285] on icon "button" at bounding box center [1355, 280] width 8 height 10
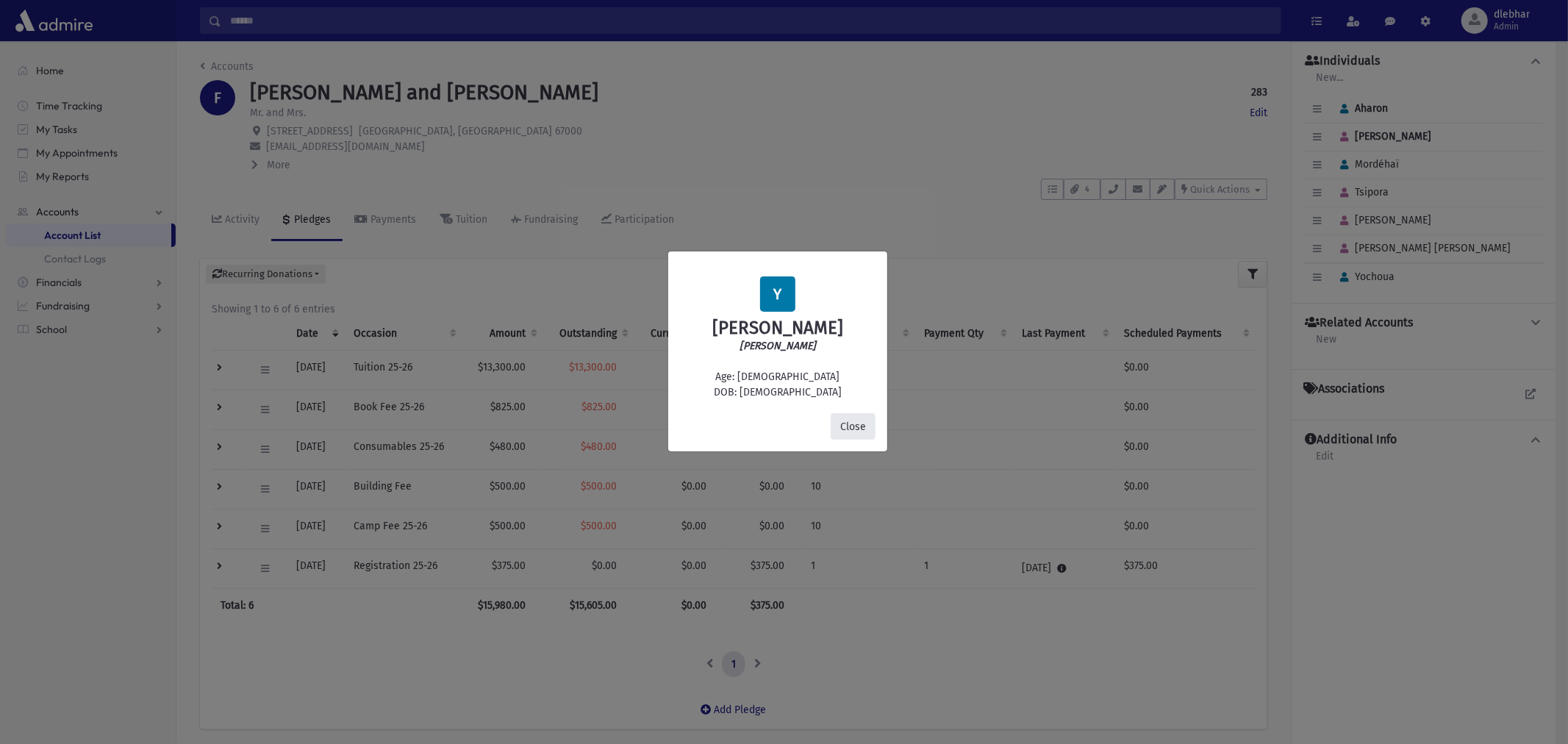
click at [836, 424] on button "Close" at bounding box center [853, 426] width 45 height 26
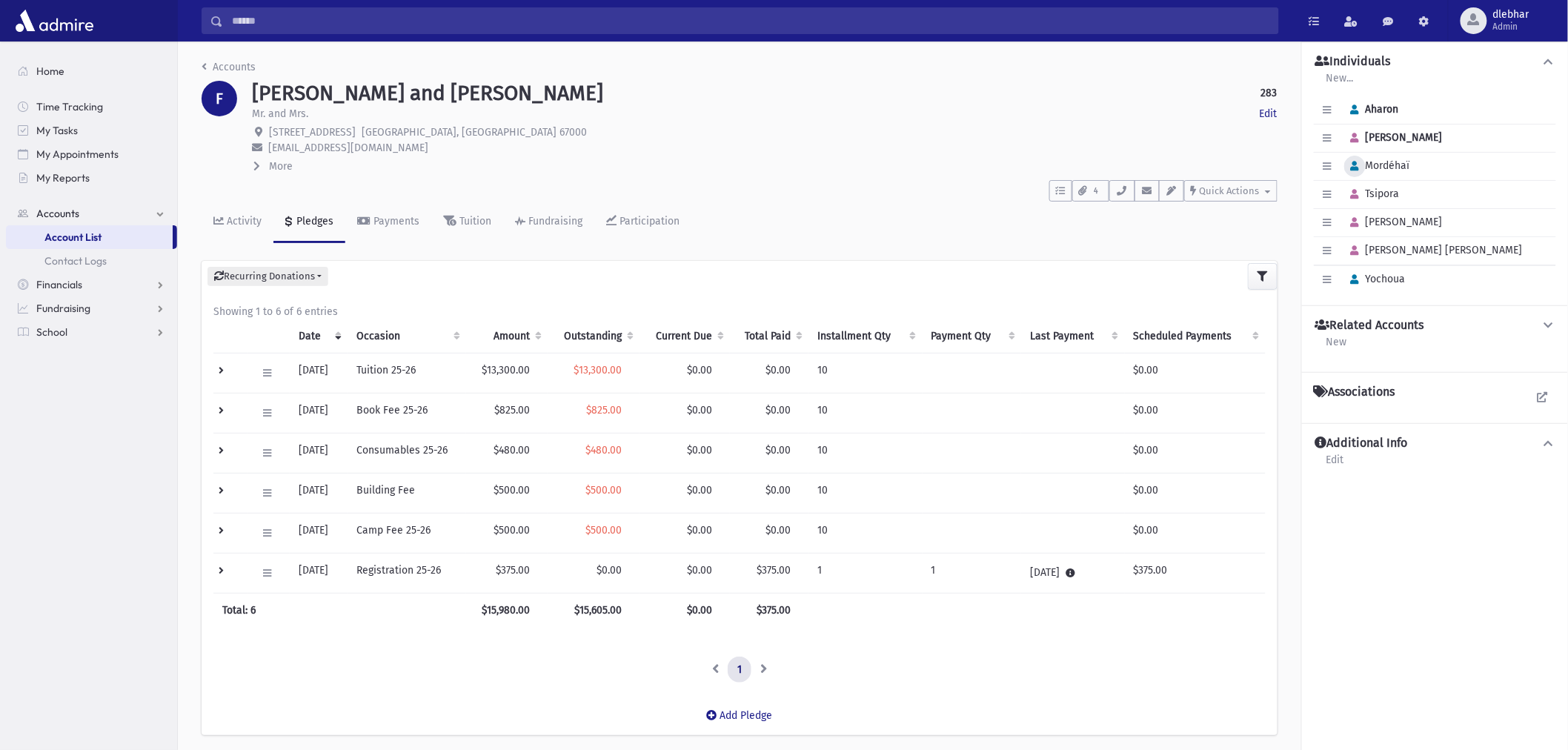
click at [1357, 167] on icon "button" at bounding box center [1355, 167] width 8 height 10
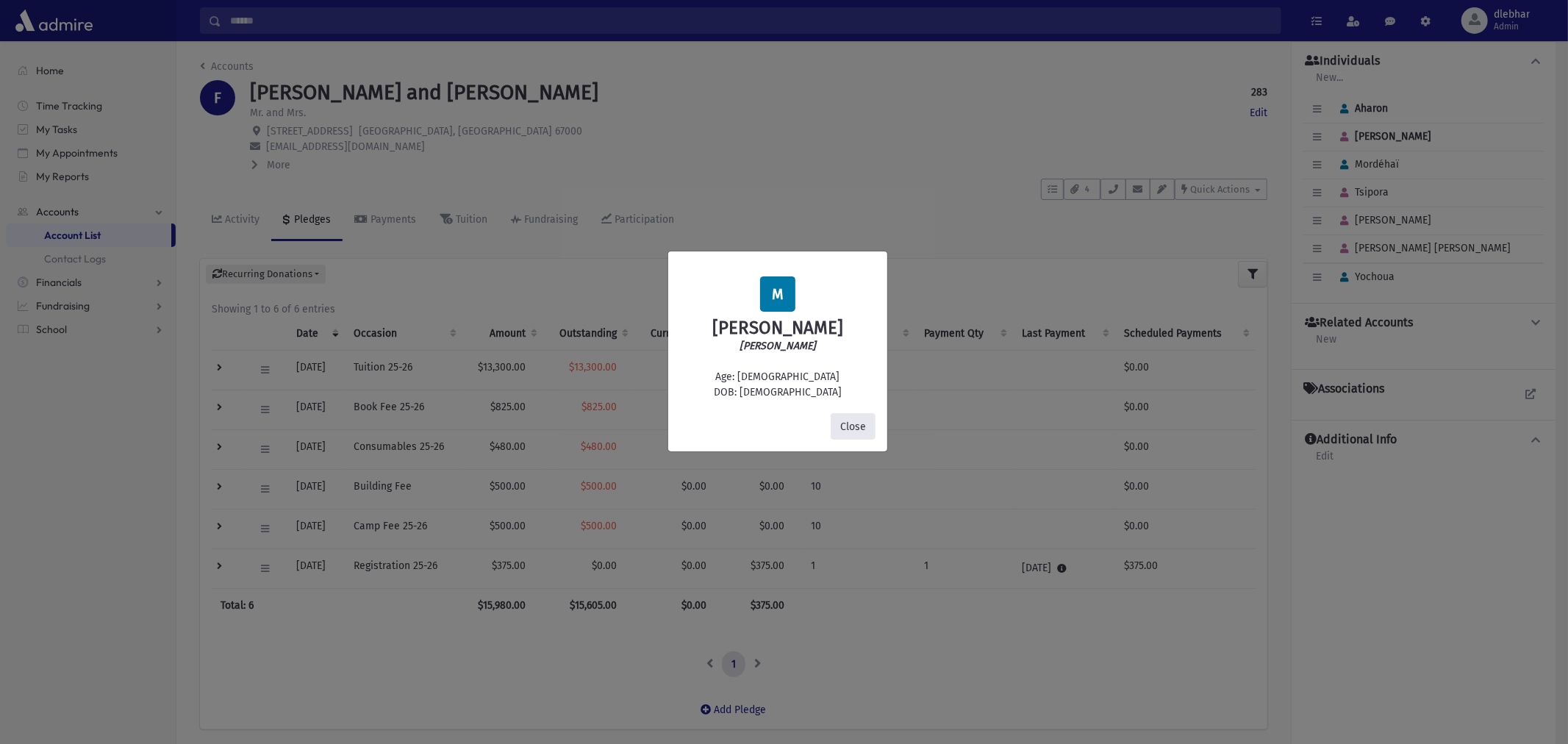
click at [864, 426] on button "Close" at bounding box center [853, 426] width 45 height 26
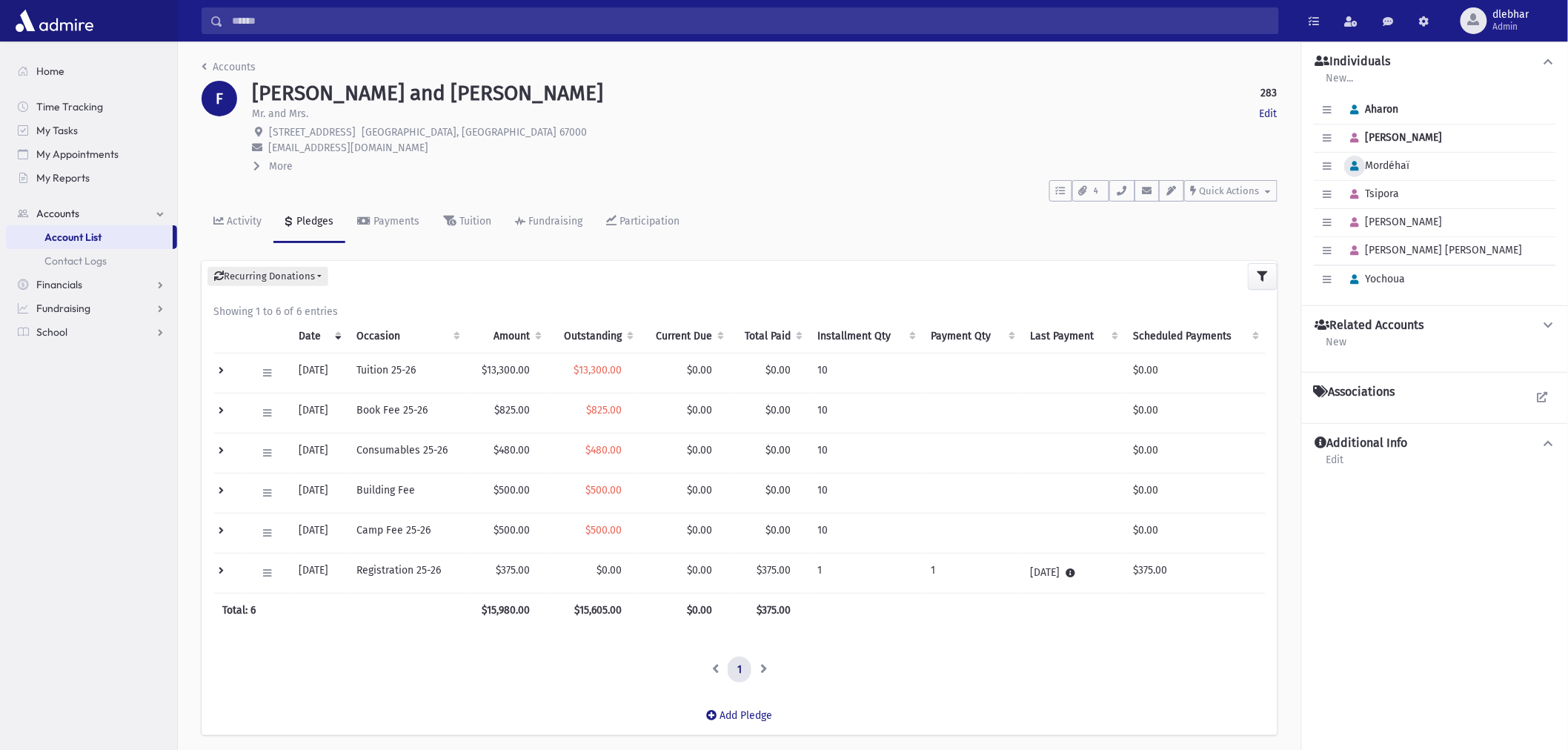
click at [1361, 166] on button "button" at bounding box center [1355, 167] width 21 height 21
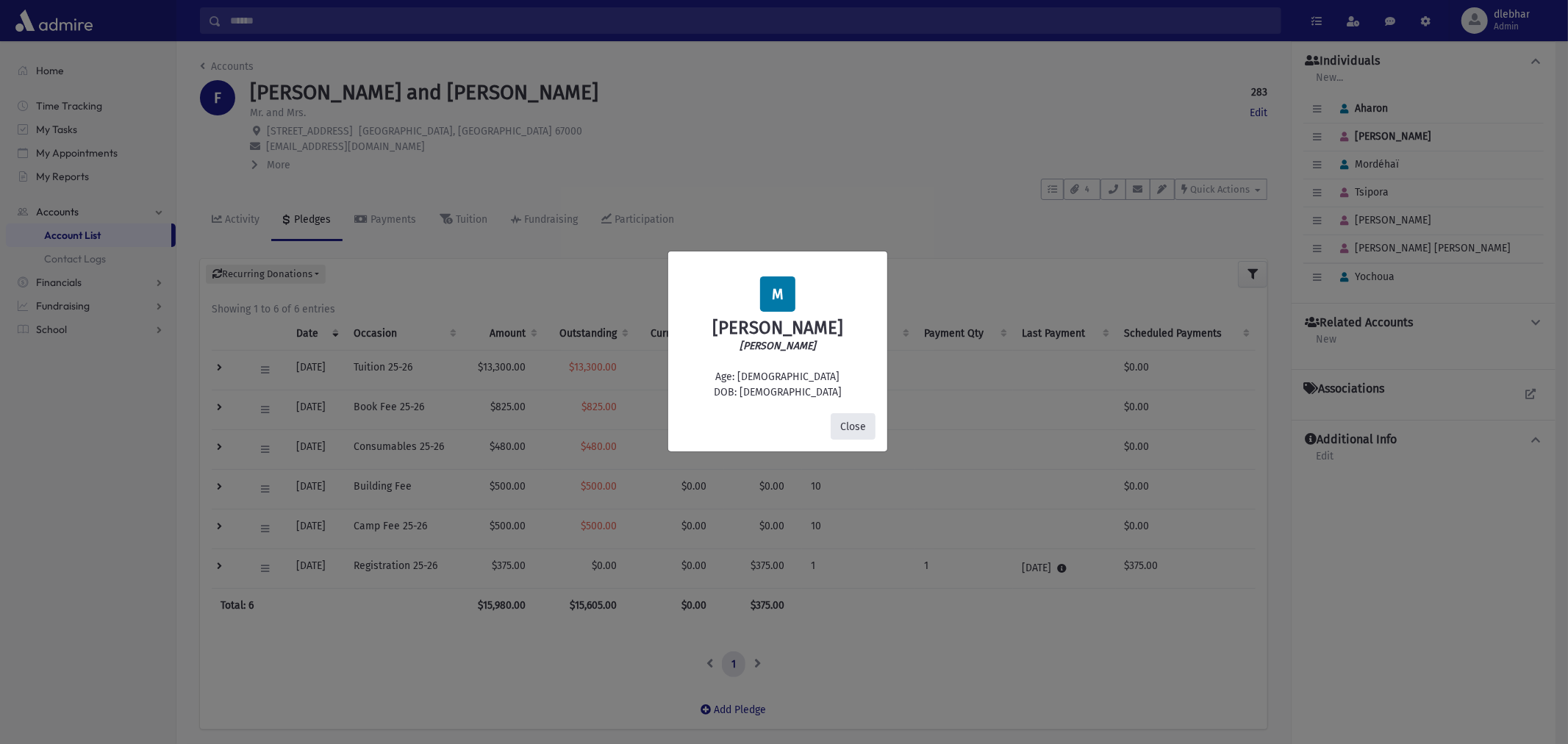
click at [861, 431] on button "Close" at bounding box center [853, 426] width 45 height 26
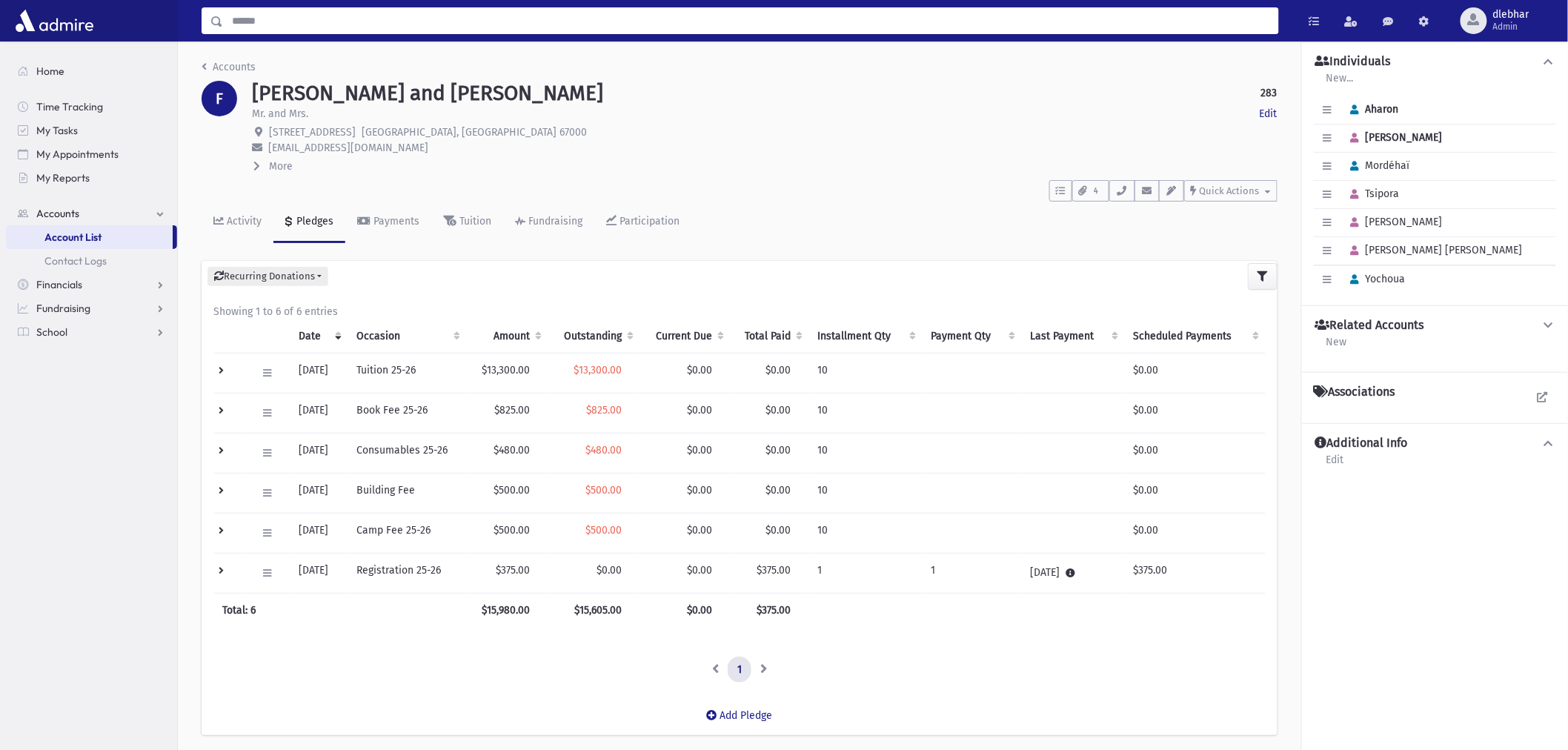
click at [465, 26] on input "Search" at bounding box center [750, 21] width 1055 height 26
type input "********"
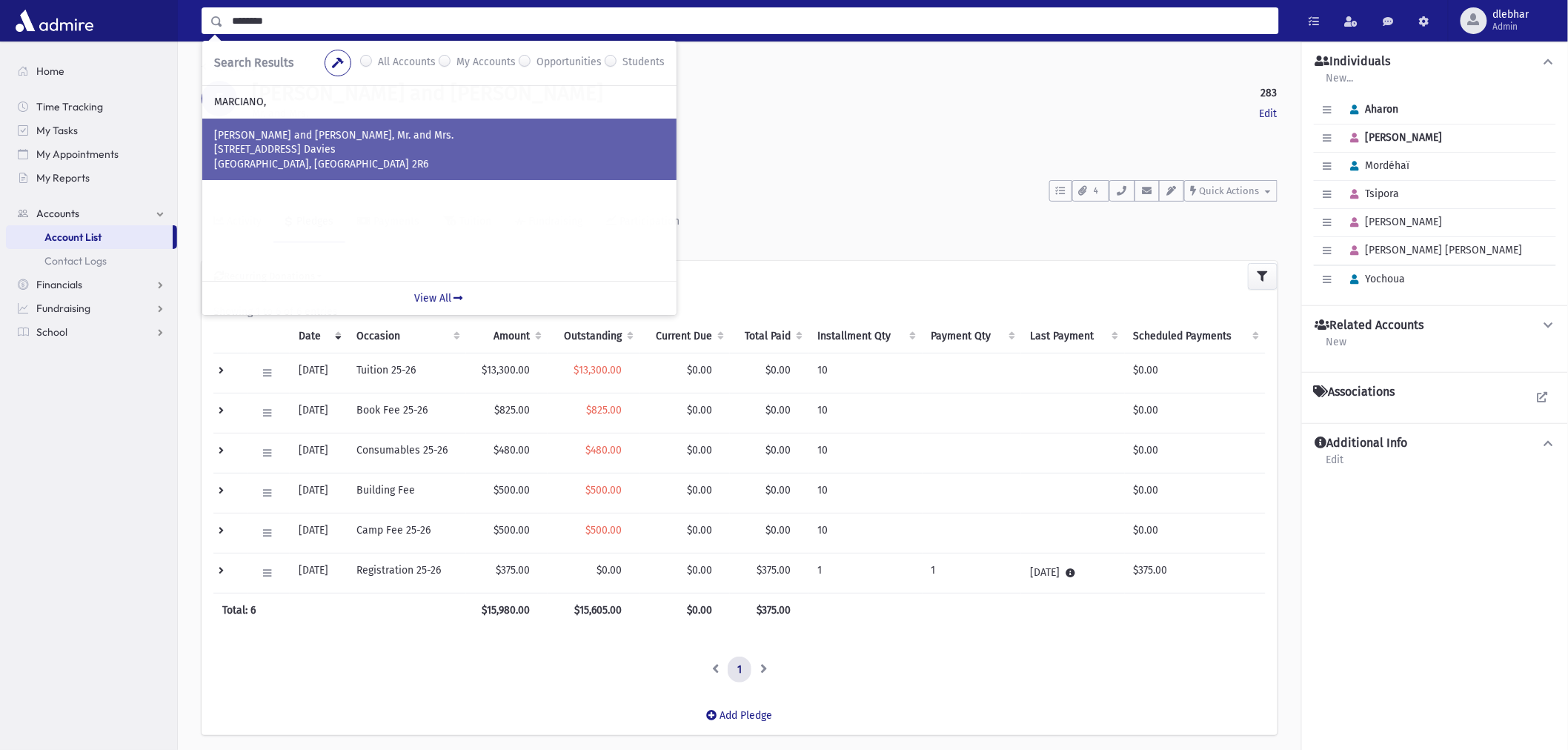
click at [283, 157] on p "[GEOGRAPHIC_DATA], [GEOGRAPHIC_DATA] 2R6" at bounding box center [440, 164] width 450 height 15
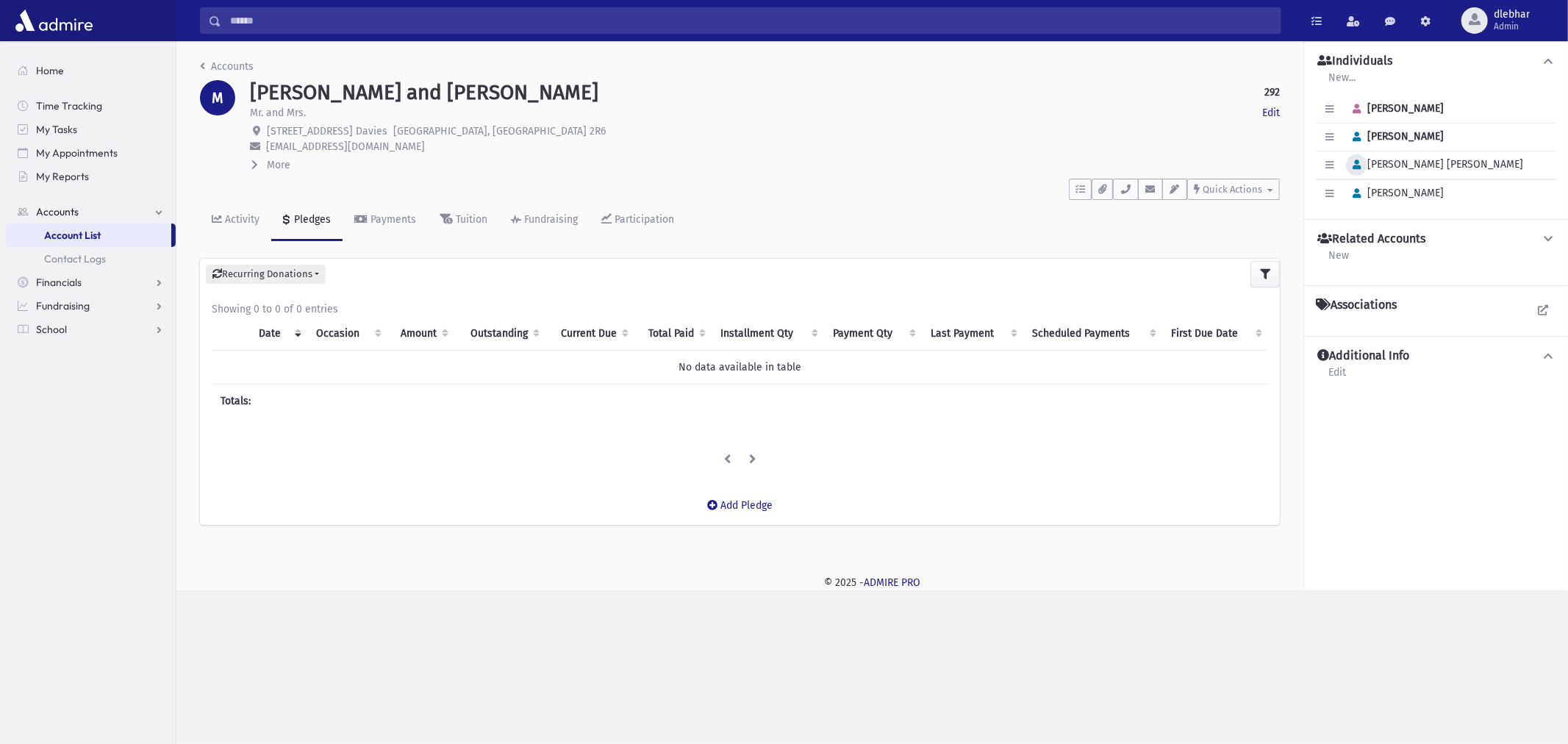
click at [1358, 164] on icon "button" at bounding box center [1357, 165] width 8 height 10
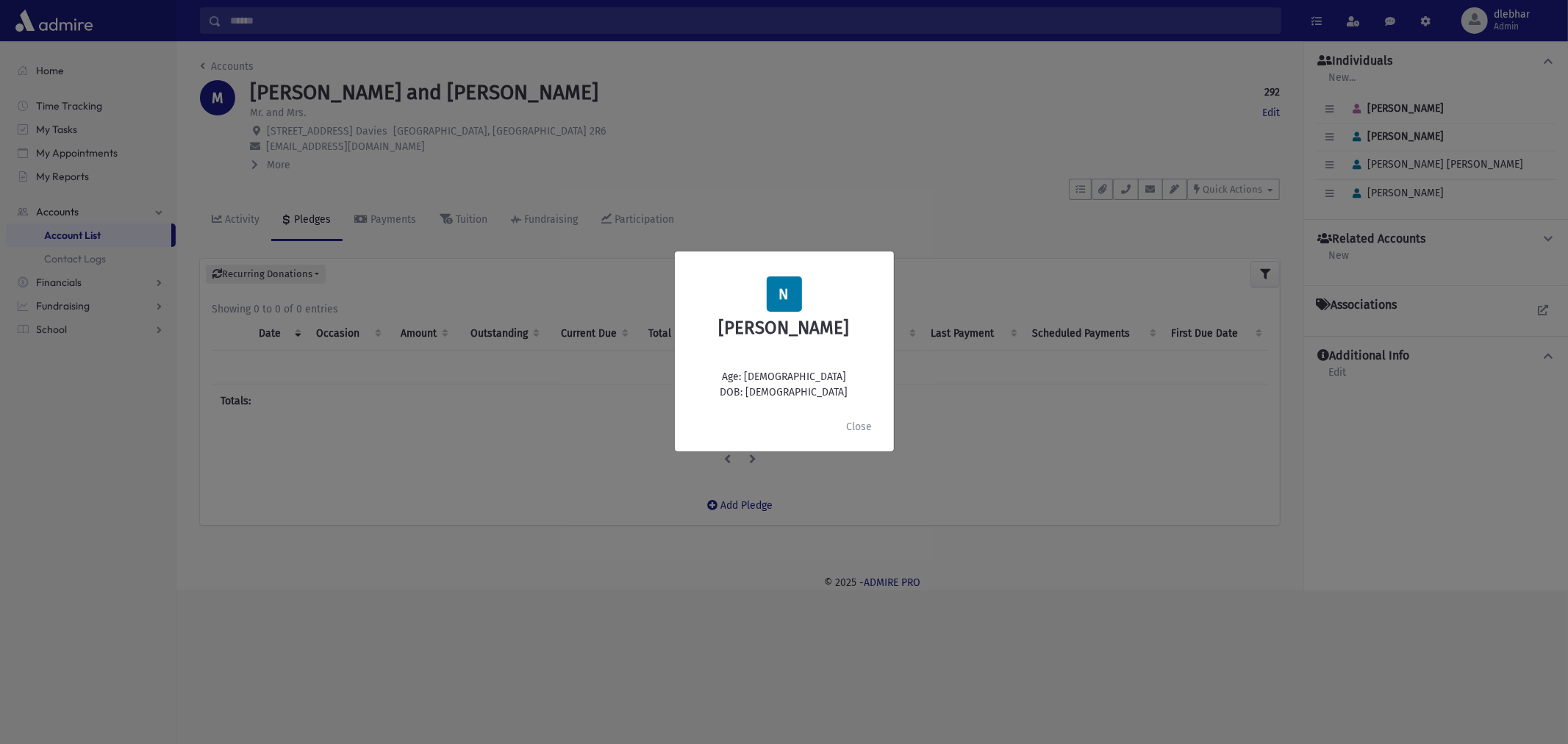
click at [1358, 195] on div "N [PERSON_NAME] Age: [DEMOGRAPHIC_DATA] DOB: [DEMOGRAPHIC_DATA] Close" at bounding box center [784, 372] width 1568 height 744
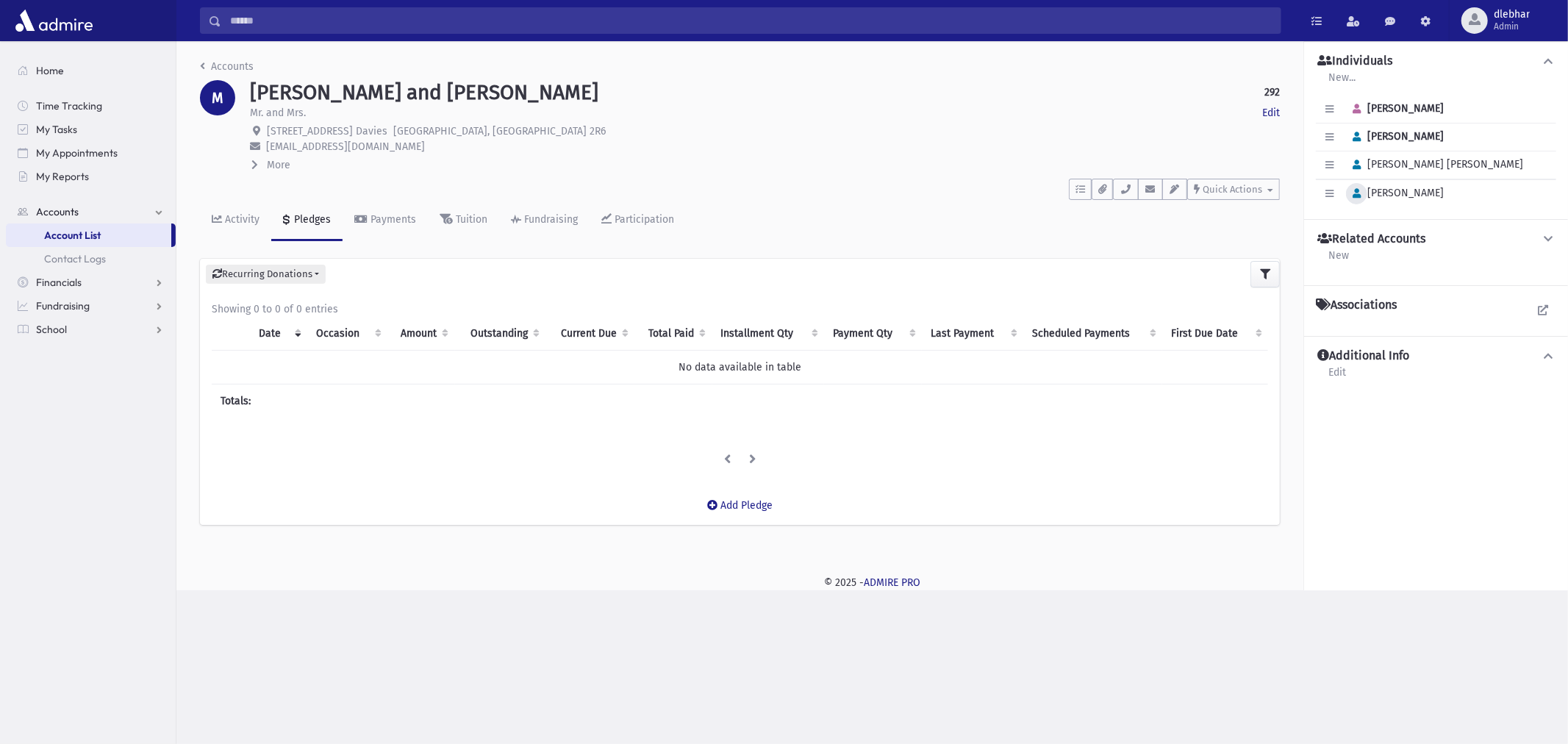
click at [1360, 192] on icon "button" at bounding box center [1357, 194] width 8 height 10
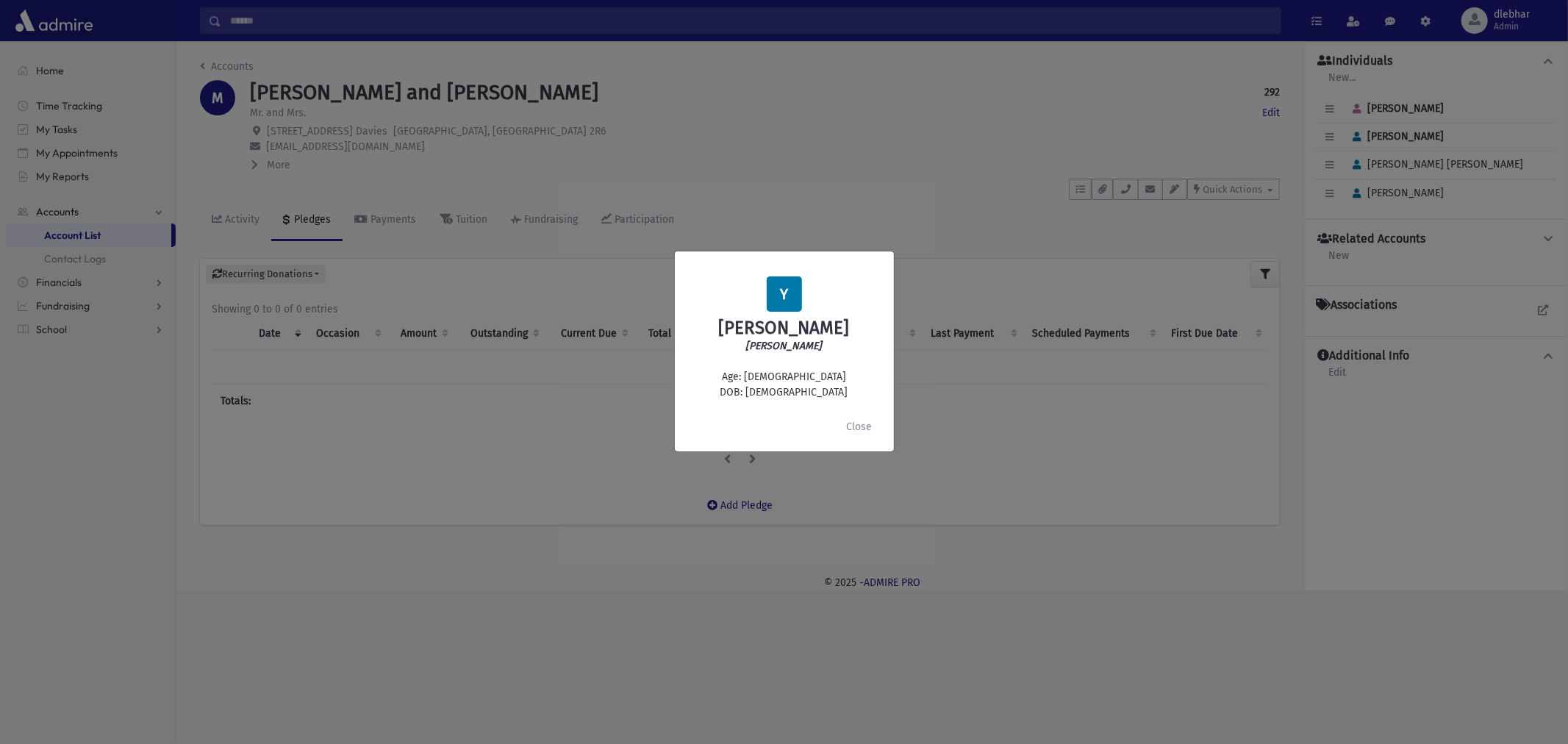
drag, startPoint x: 826, startPoint y: 388, endPoint x: 773, endPoint y: 395, distance: 53.5
click at [773, 395] on div "Y [PERSON_NAME] [PERSON_NAME] Age: [DEMOGRAPHIC_DATA] DOB: [DEMOGRAPHIC_DATA]" at bounding box center [784, 339] width 196 height 124
copy div "[DATE]"
click at [862, 419] on button "Close" at bounding box center [859, 426] width 45 height 26
